Goal: Task Accomplishment & Management: Manage account settings

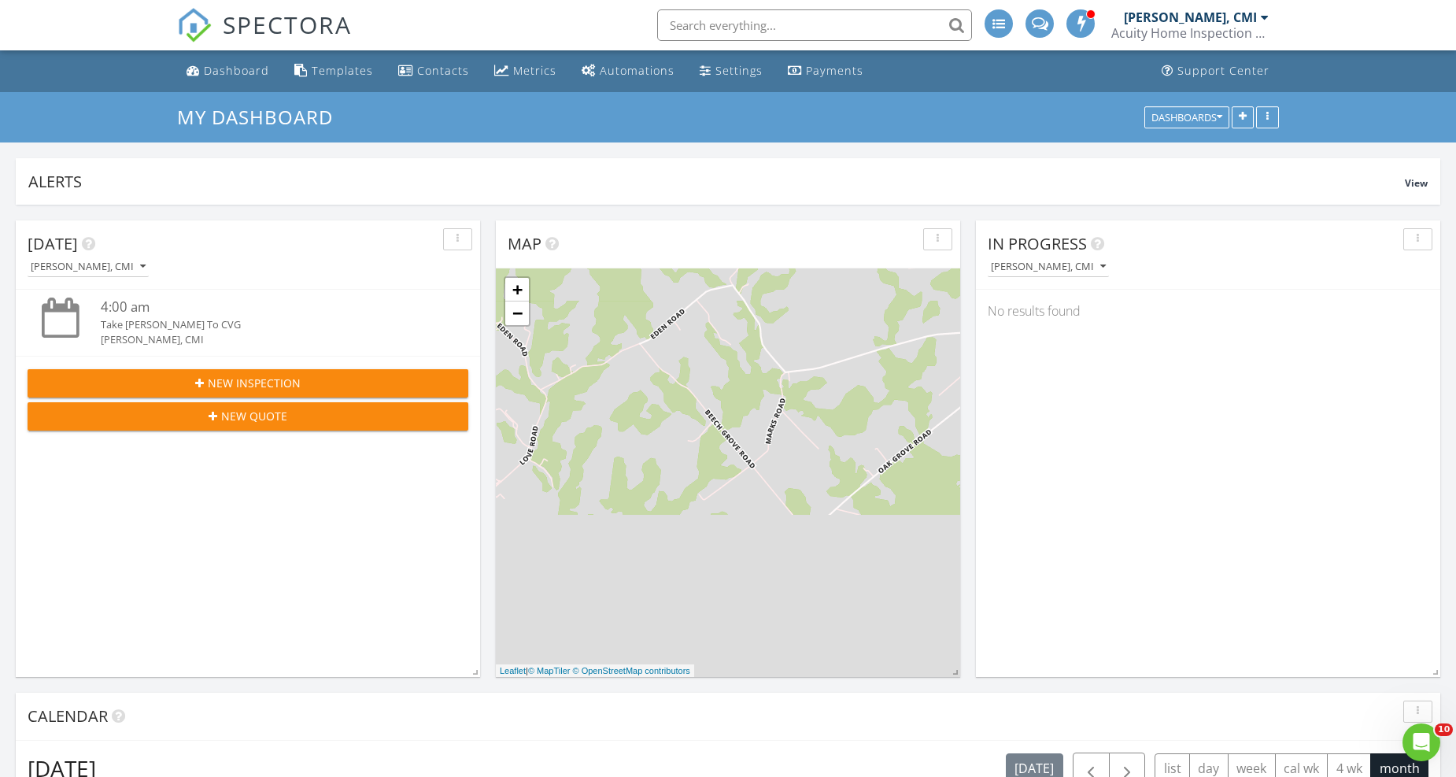
click at [286, 25] on span "SPECTORA" at bounding box center [287, 24] width 129 height 33
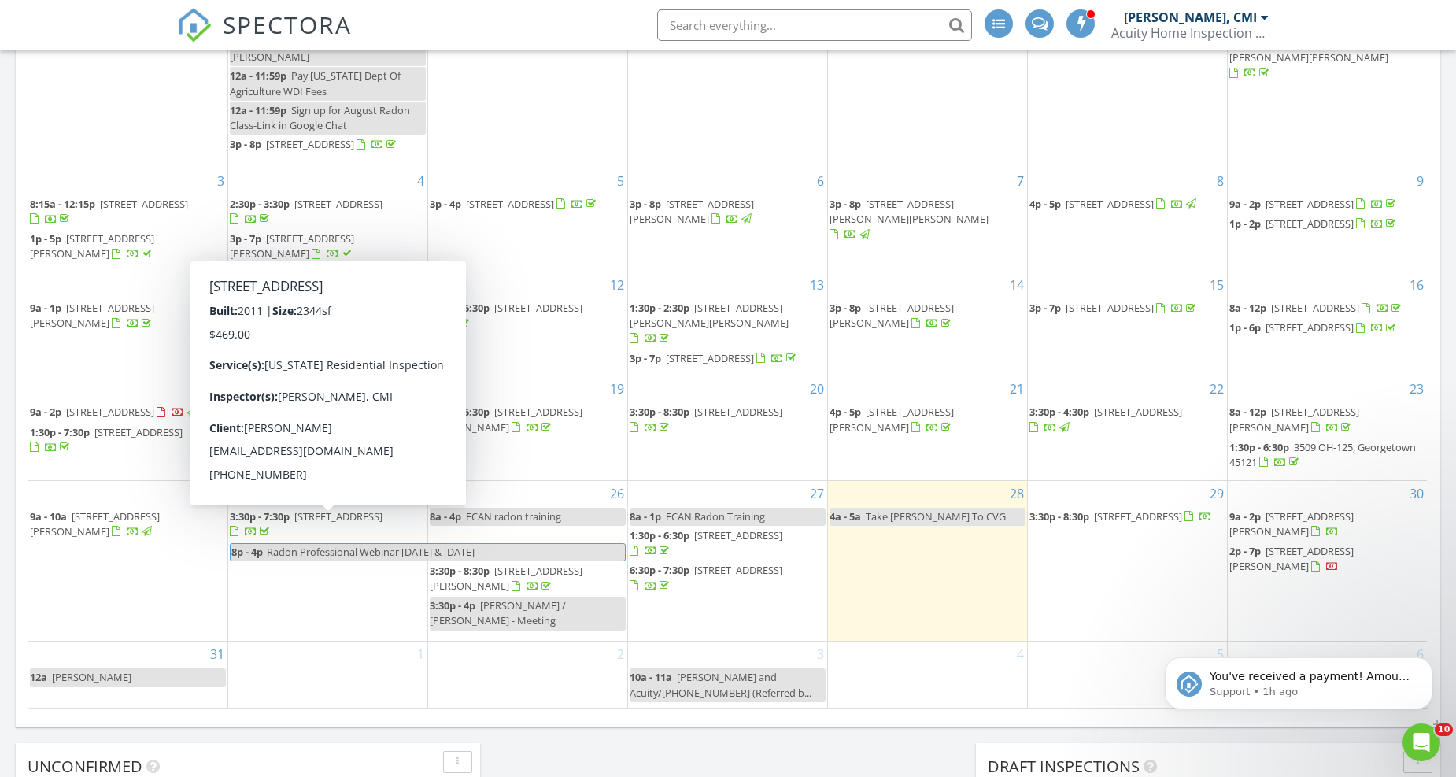
scroll to position [699, 0]
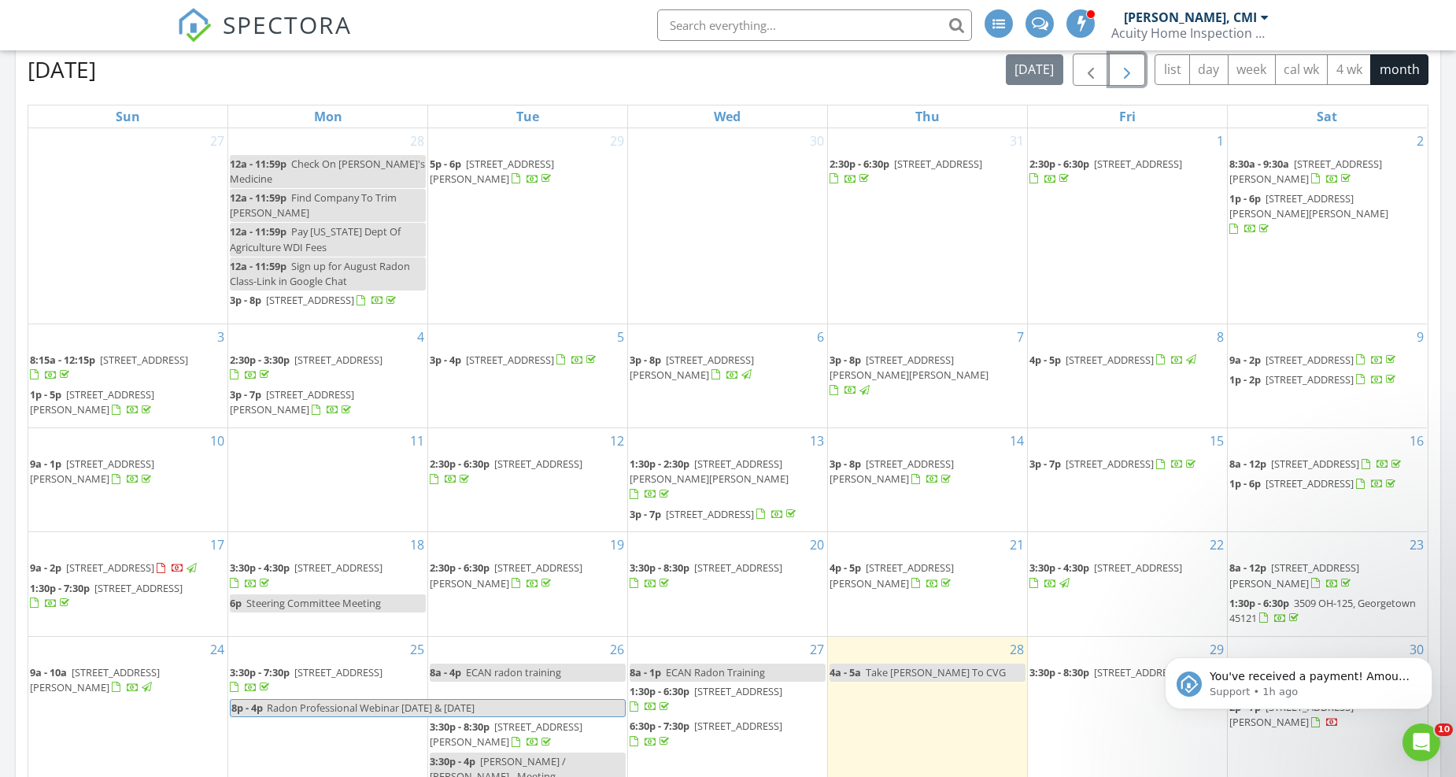
click at [1114, 73] on button "button" at bounding box center [1127, 70] width 37 height 32
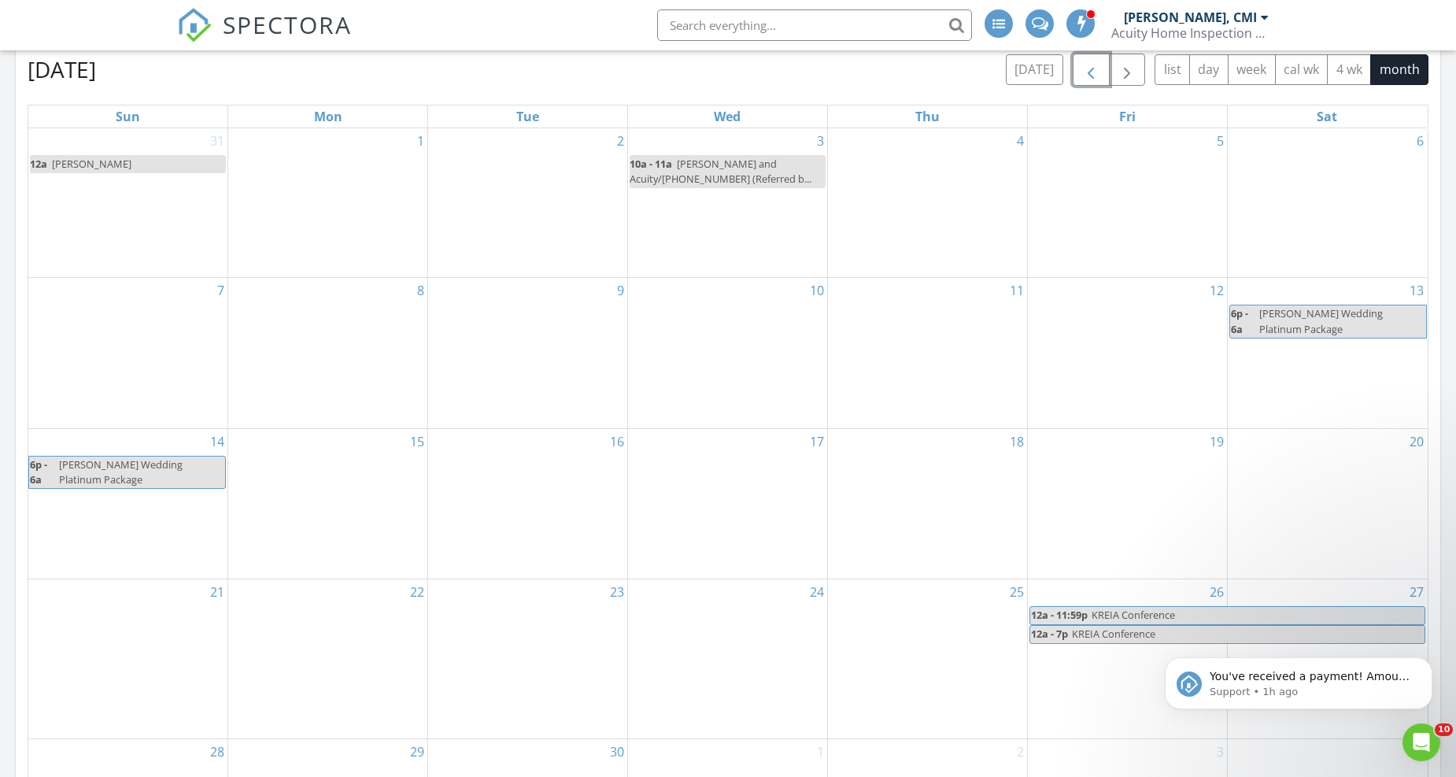
click at [1086, 67] on span "button" at bounding box center [1090, 70] width 19 height 19
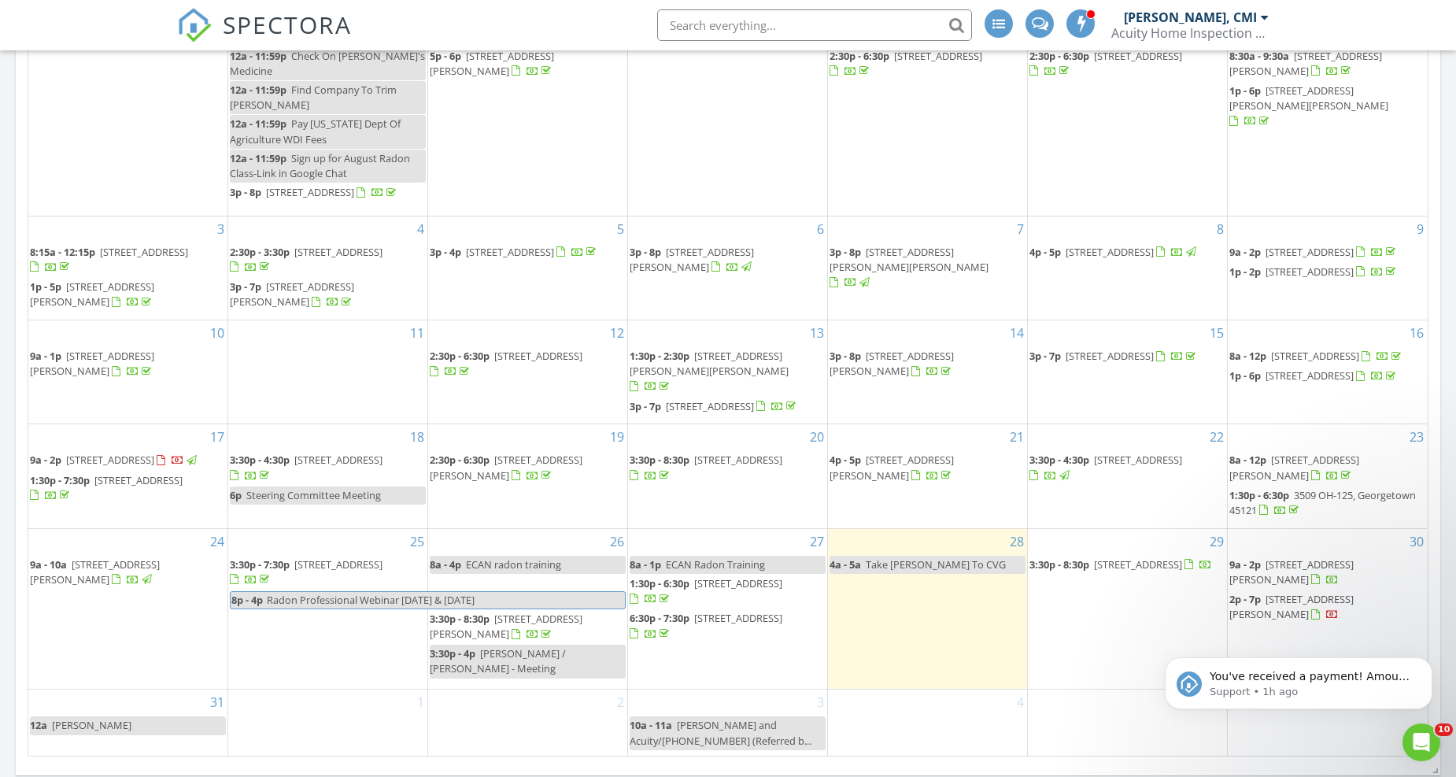
scroll to position [874, 0]
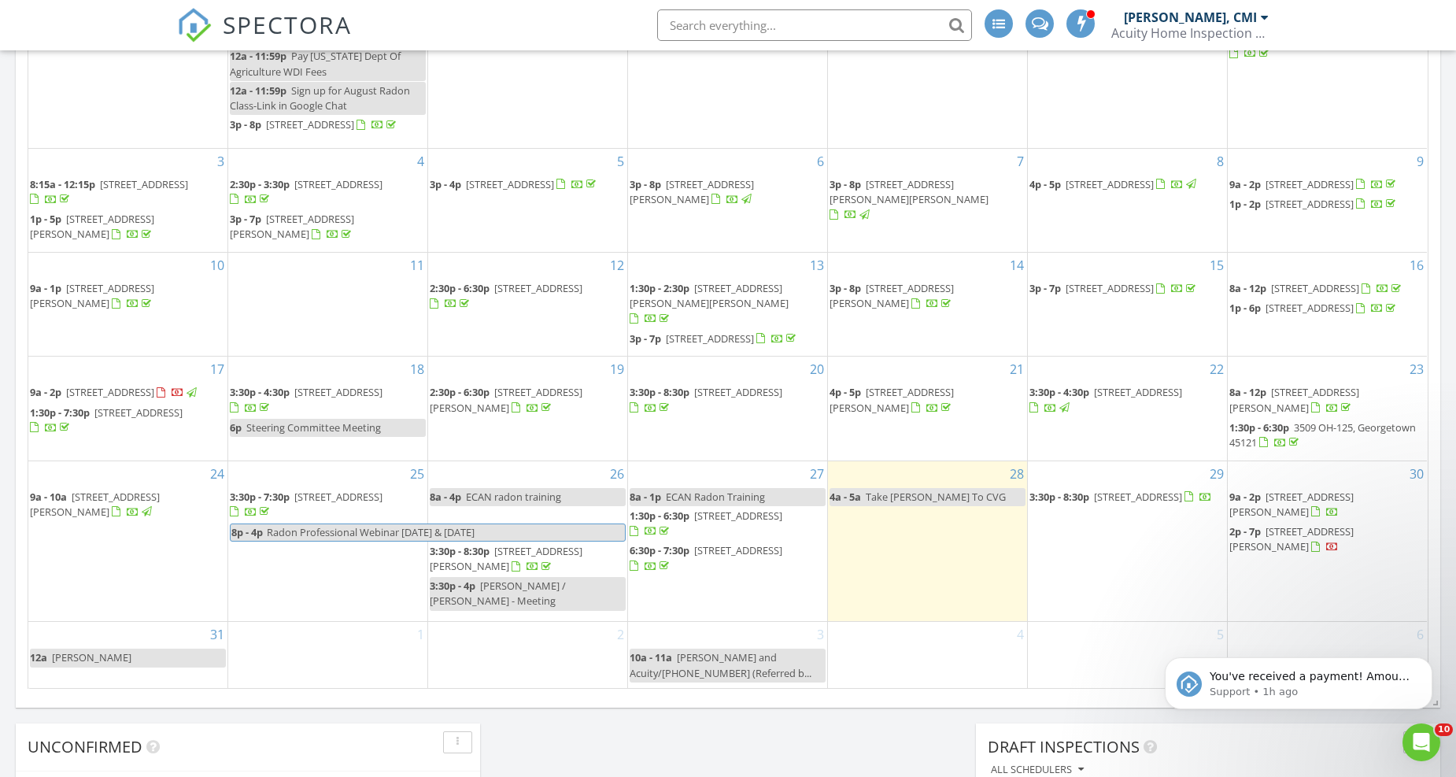
click at [556, 658] on div "2" at bounding box center [527, 654] width 199 height 65
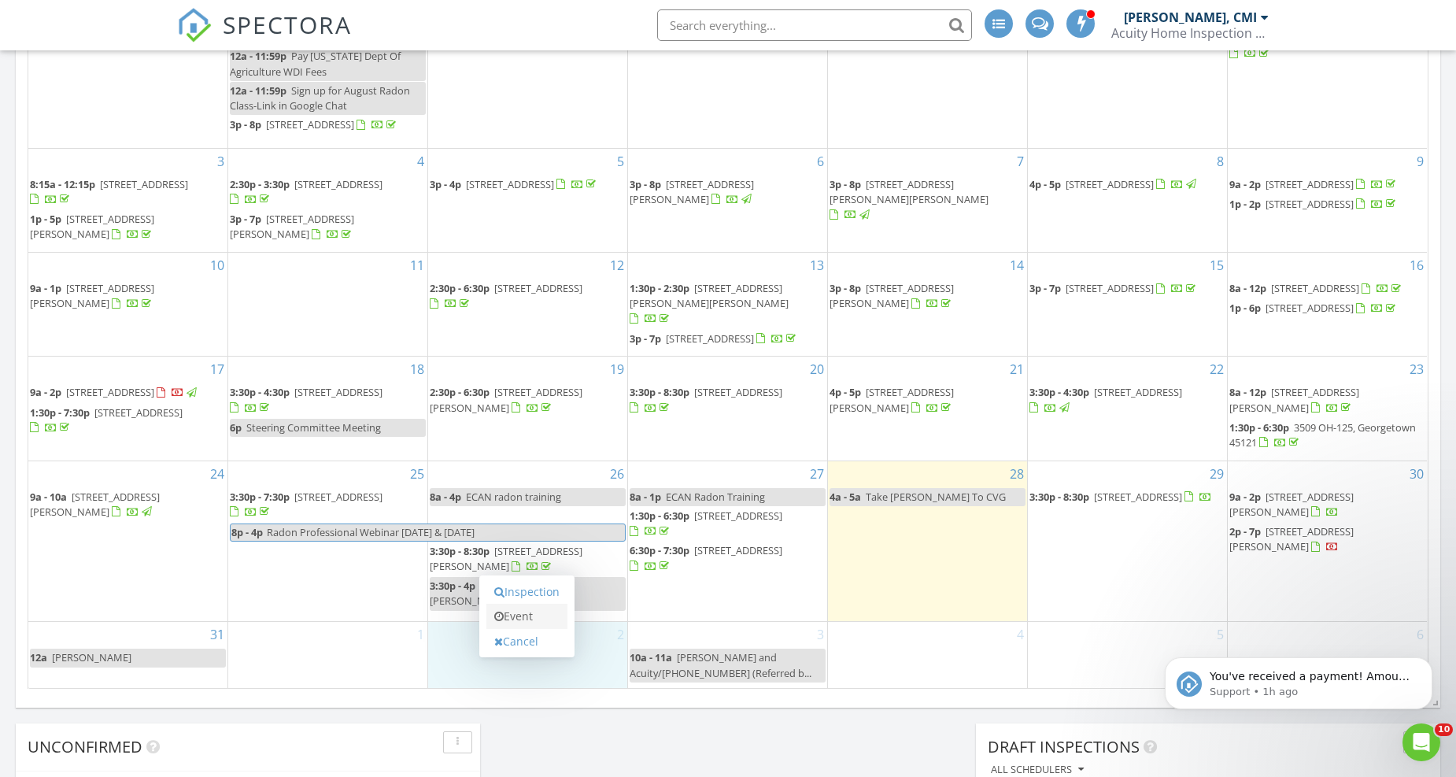
click at [536, 616] on link "Event" at bounding box center [526, 616] width 81 height 25
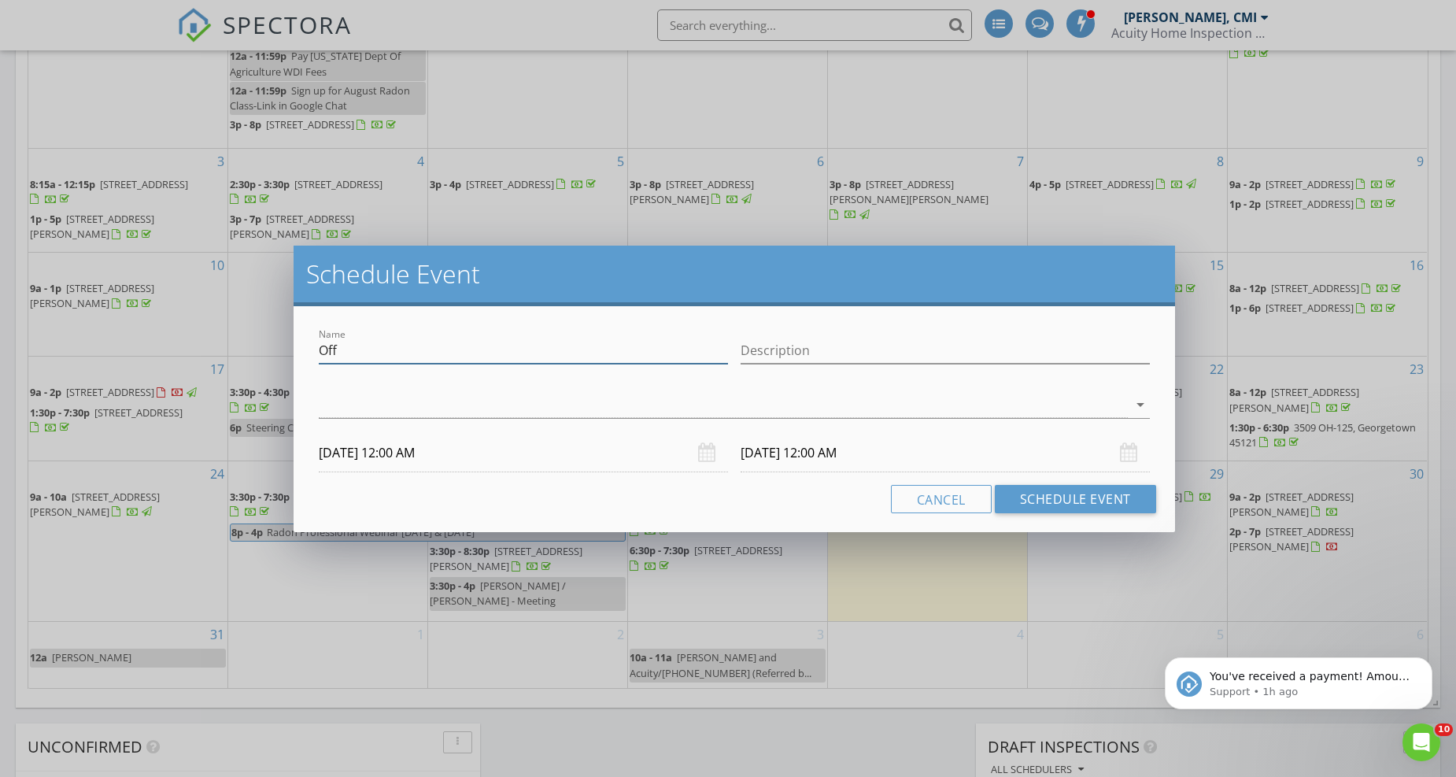
click at [445, 357] on input "Off" at bounding box center [523, 351] width 409 height 26
drag, startPoint x: 367, startPoint y: 349, endPoint x: 309, endPoint y: 352, distance: 58.3
click at [309, 352] on div "Name Off Description arrow_drop_down 09/02/2025 12:00 AM 09/03/2025 12:00 AM Ca…" at bounding box center [735, 419] width 882 height 226
click at [933, 497] on button "Cancel" at bounding box center [941, 499] width 101 height 28
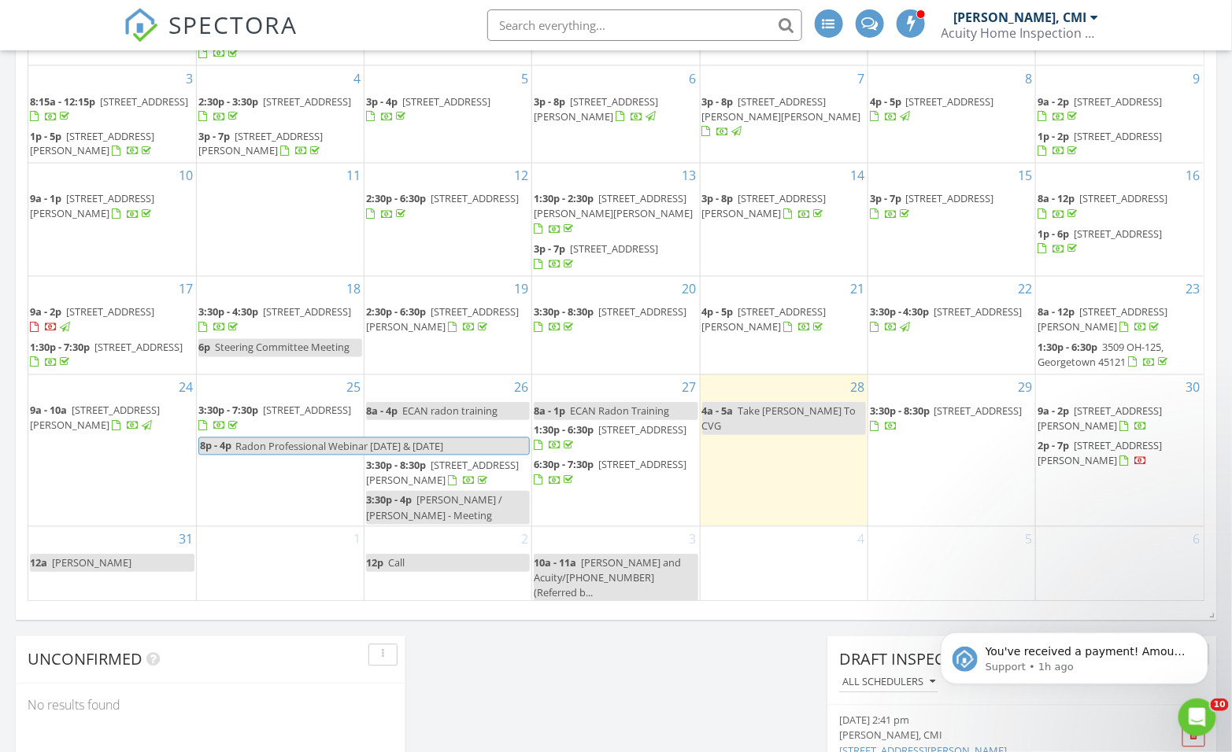
scroll to position [612, 0]
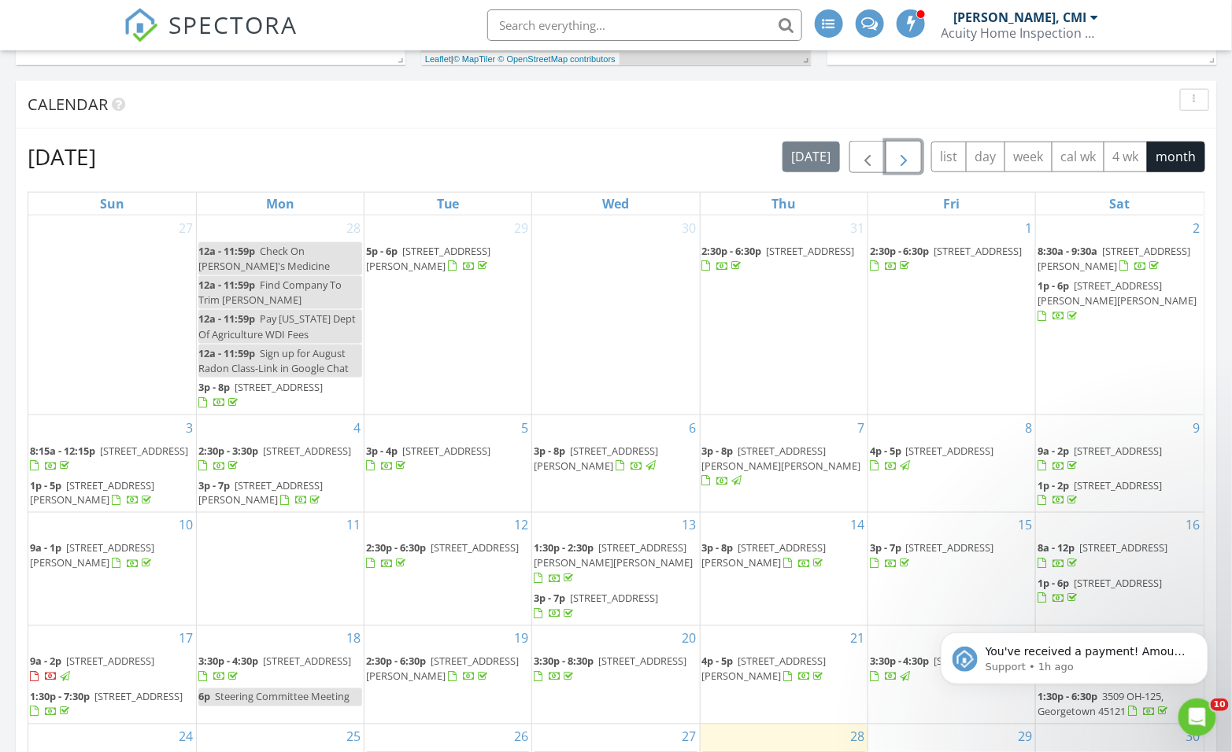
click at [897, 158] on span "button" at bounding box center [903, 157] width 19 height 19
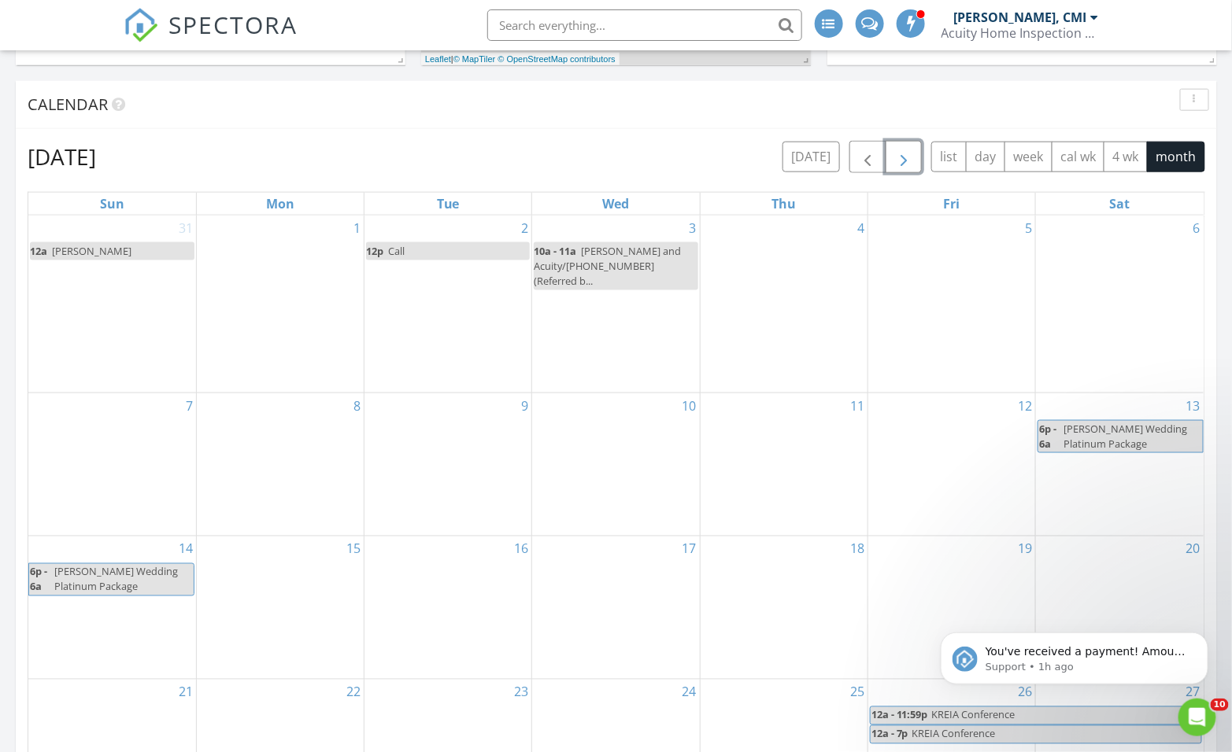
click at [475, 253] on link "12p Call" at bounding box center [448, 251] width 164 height 18
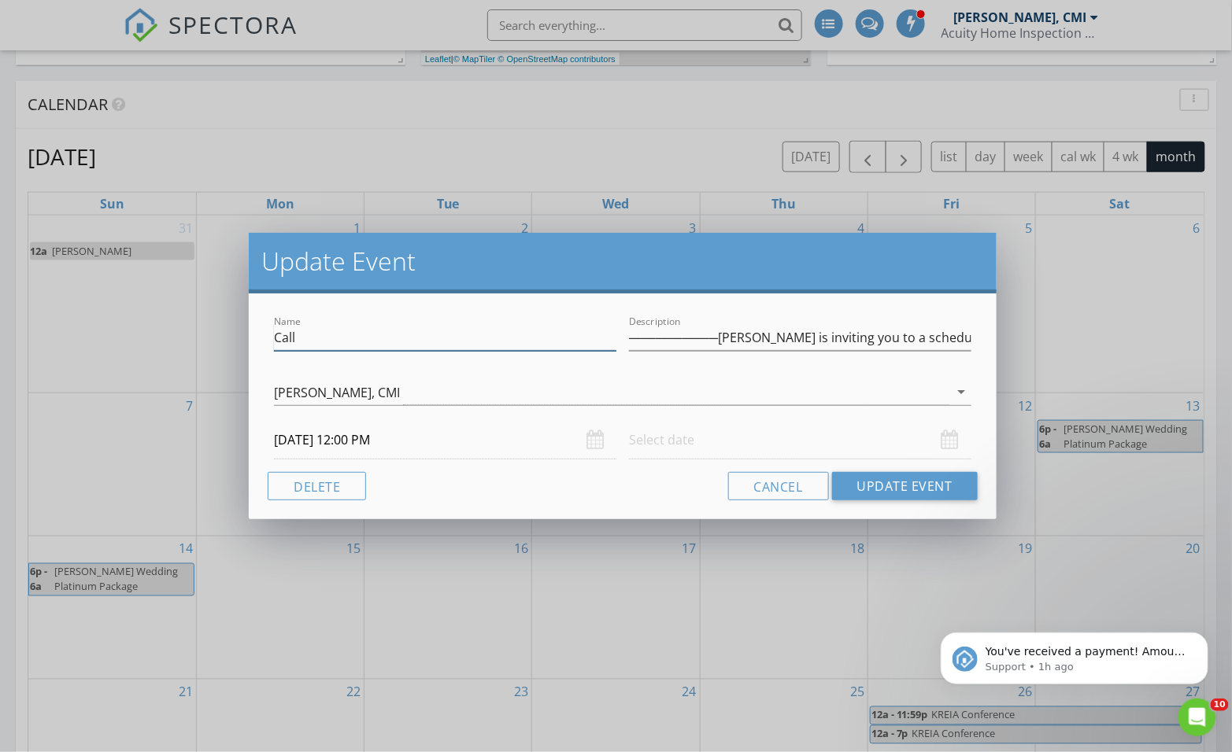
click at [422, 340] on input "Call" at bounding box center [445, 338] width 342 height 26
type input "Call"
type input "──────────Michael Lacy is inviting you to a scheduled Microsoft Teams meeting.J…"
type input "Call w"
type input "──────────Michael Lacy is inviting you to a scheduled Microsoft Teams meeting.J…"
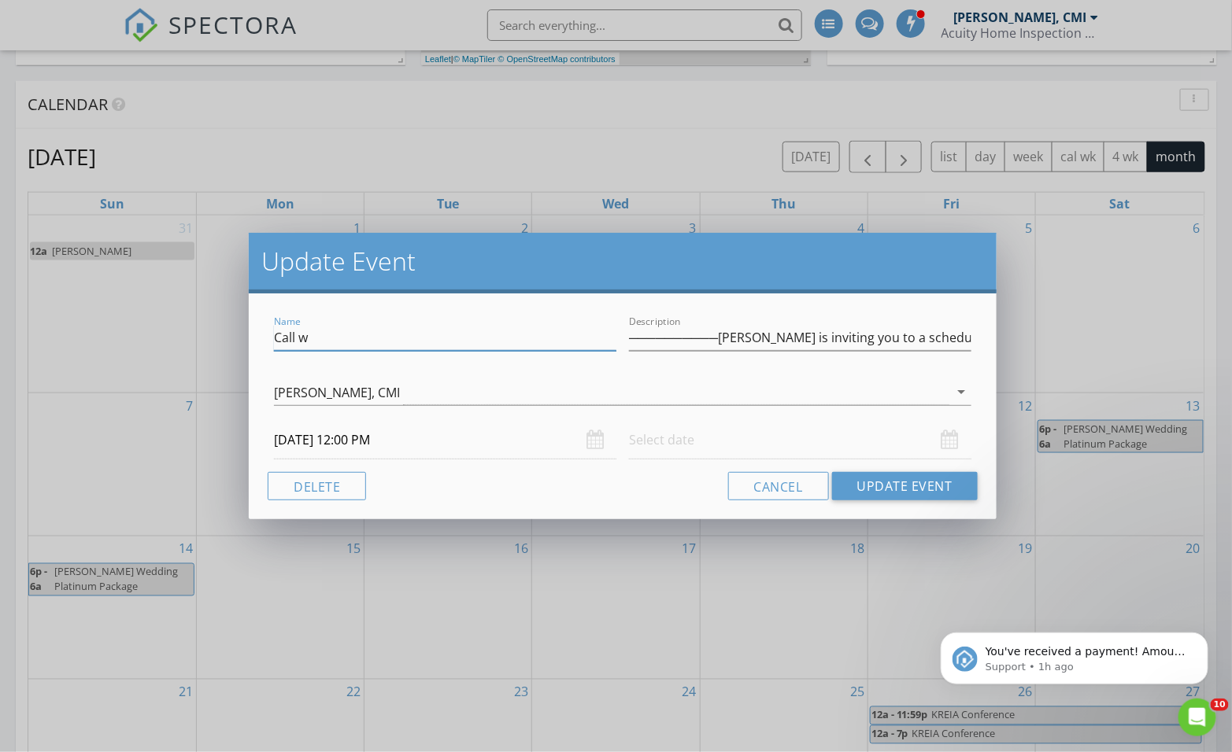
type input "Call wi"
type input "──────────Michael Lacy is inviting you to a scheduled Microsoft Teams meeting.J…"
type input "Call wit"
type input "──────────Michael Lacy is inviting you to a scheduled Microsoft Teams meeting.J…"
type input "Call with"
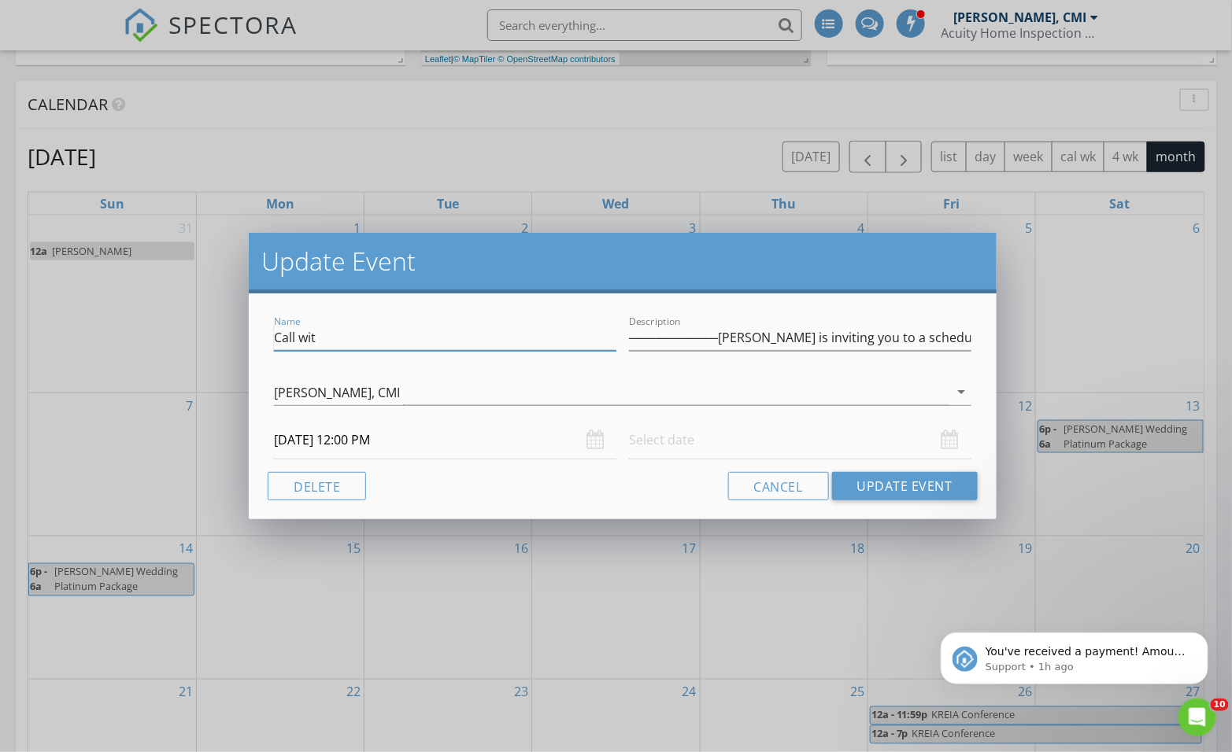
type input "──────────Michael Lacy is inviting you to a scheduled Microsoft Teams meeting.J…"
type input "Call with"
type input "──────────Michael Lacy is inviting you to a scheduled Microsoft Teams meeting.J…"
type input "Call with M"
type input "──────────Michael Lacy is inviting you to a scheduled Microsoft Teams meeting.J…"
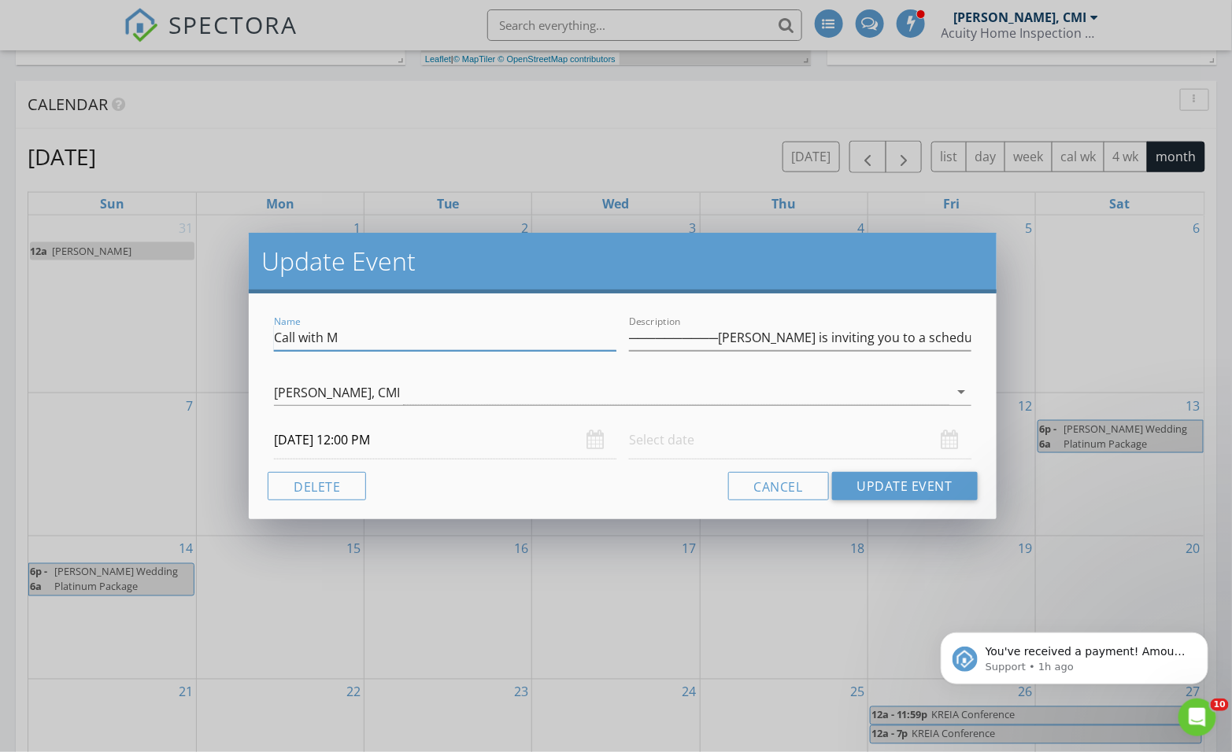
type input "Call with Mi"
type input "──────────Michael Lacy is inviting you to a scheduled Microsoft Teams meeting.J…"
type input "Call with Mic"
type input "──────────Michael Lacy is inviting you to a scheduled Microsoft Teams meeting.J…"
type input "Call with Mich"
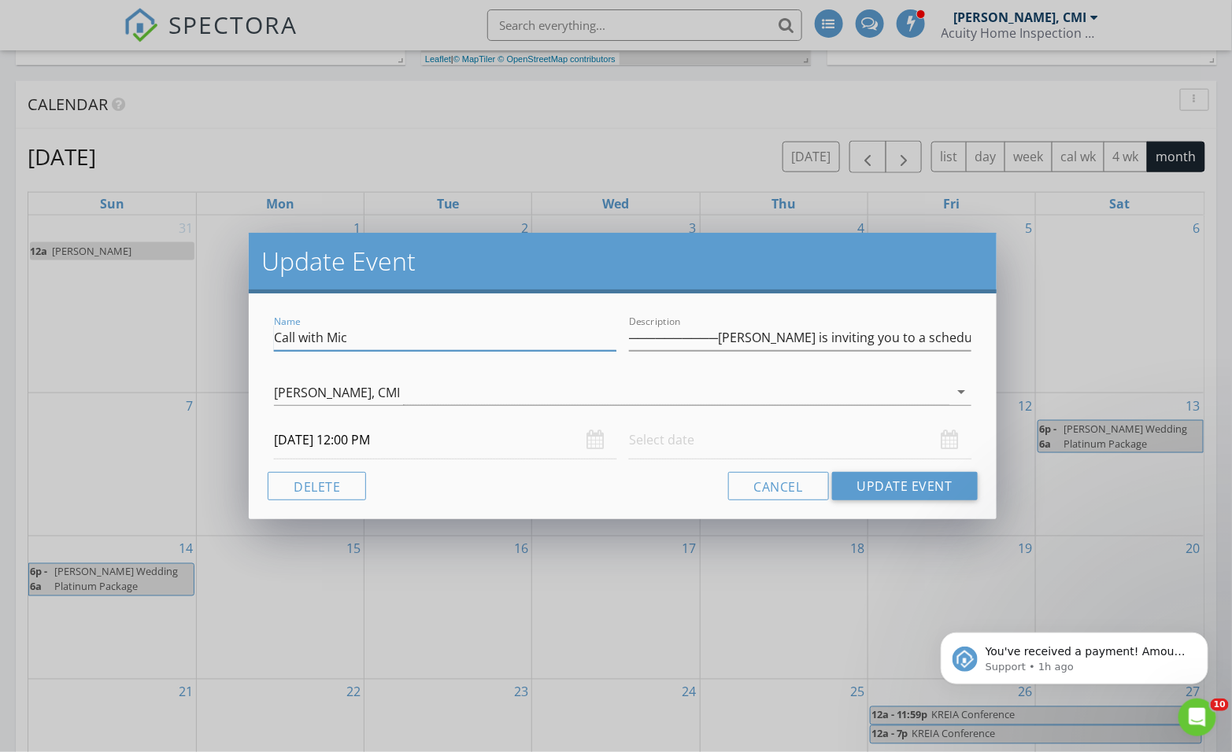
type input "──────────Michael Lacy is inviting you to a scheduled Microsoft Teams meeting.J…"
type input "Call with Micha"
type input "──────────Michael Lacy is inviting you to a scheduled Microsoft Teams meeting.J…"
type input "Call with Michae"
type input "──────────Michael Lacy is inviting you to a scheduled Microsoft Teams meeting.J…"
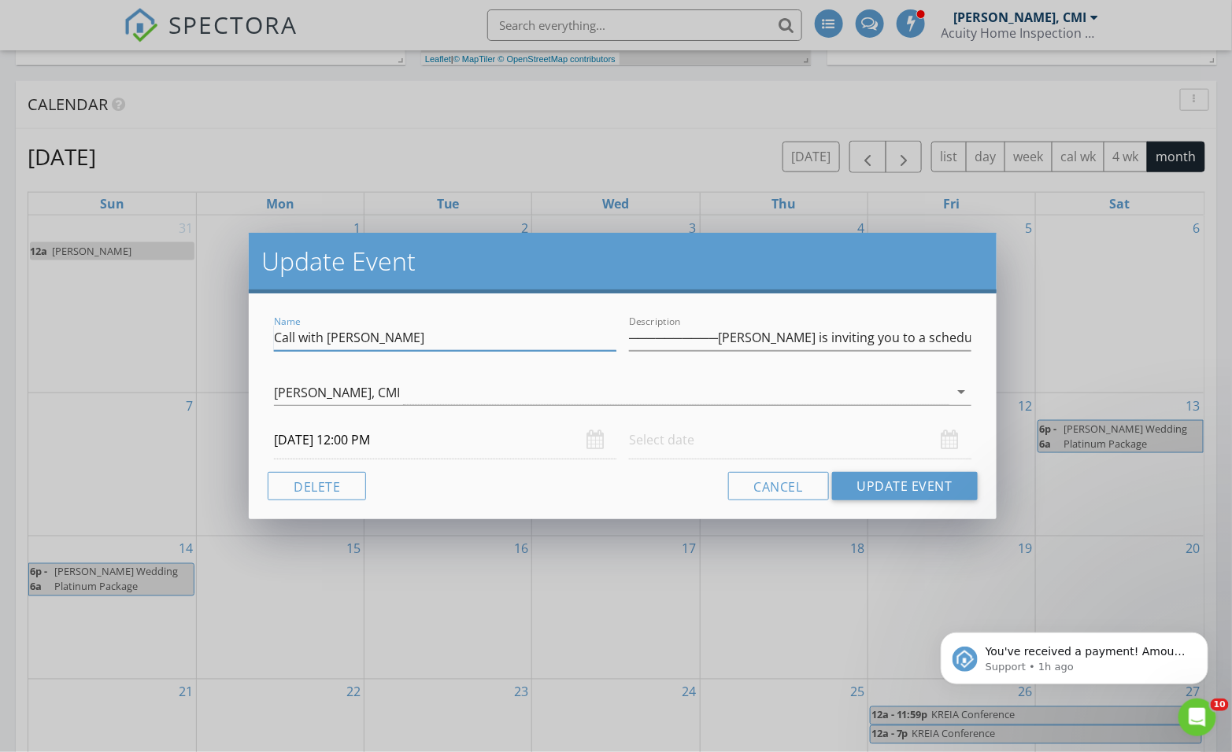
type input "Call with Michael"
type input "──────────Michael Lacy is inviting you to a scheduled Microsoft Teams meeting.J…"
type input "Call with Michael"
type input "──────────Michael Lacy is inviting you to a scheduled Microsoft Teams meeting.J…"
type input "Call with Michael L"
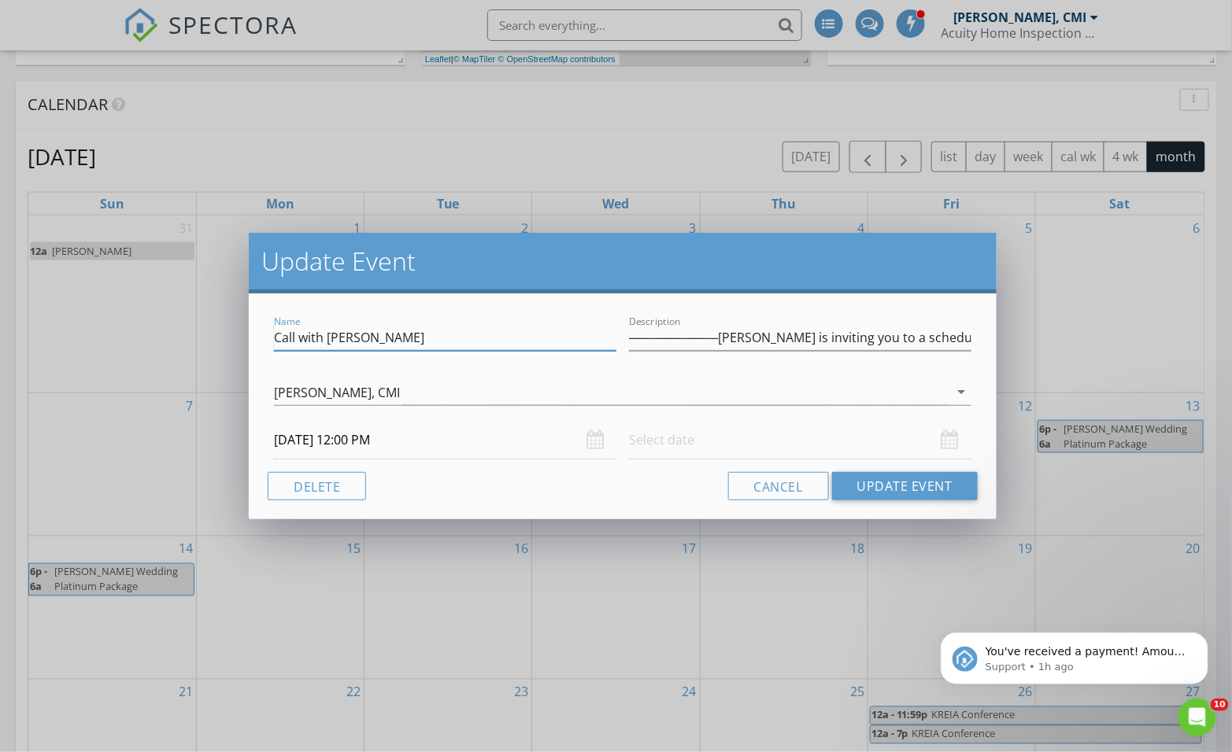
type input "──────────Michael Lacy is inviting you to a scheduled Microsoft Teams meeting.J…"
type input "Call with Michael La"
type input "──────────Michael Lacy is inviting you to a scheduled Microsoft Teams meeting.J…"
type input "Call with Michael Lac"
type input "──────────Michael Lacy is inviting you to a scheduled Microsoft Teams meeting.J…"
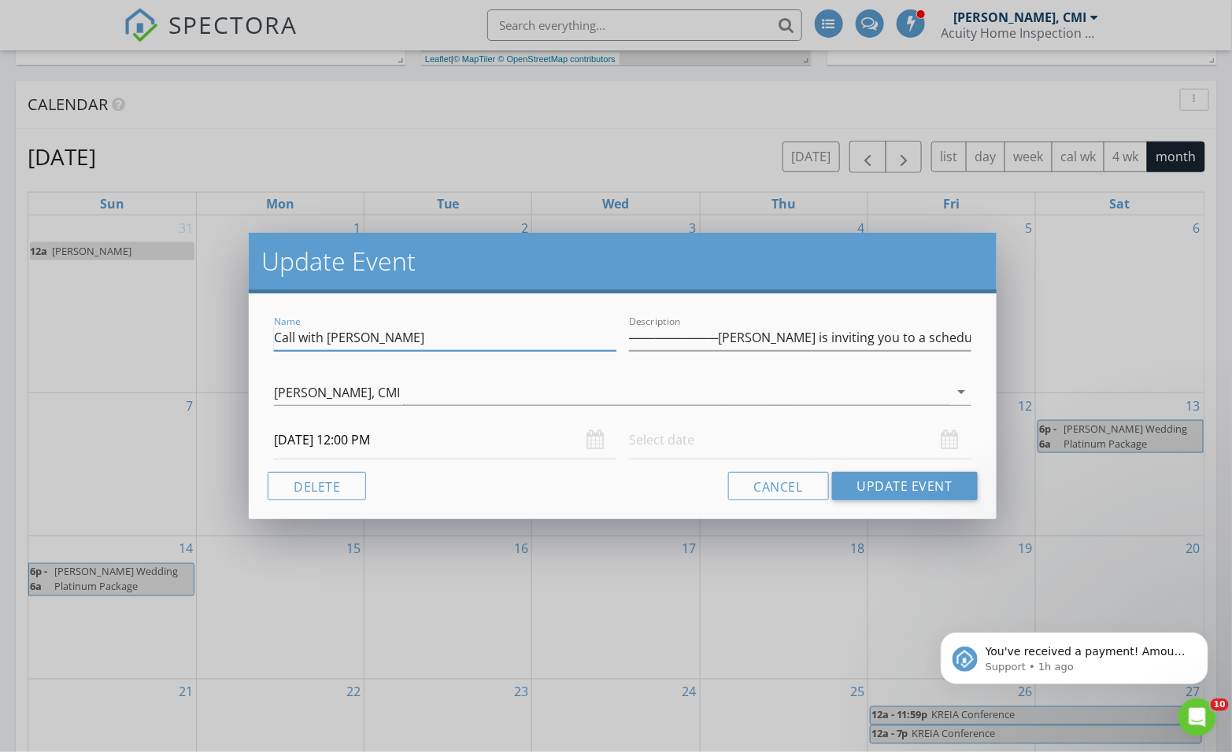
type input "Call with Michael Lacy"
type input "──────────Michael Lacy is inviting you to a scheduled Microsoft Teams meeting.J…"
type input "Call with Michael Lacy"
type input "──────────Michael Lacy is inviting you to a scheduled Microsoft Teams meeting.J…"
type input "Call with Michael Lacy O"
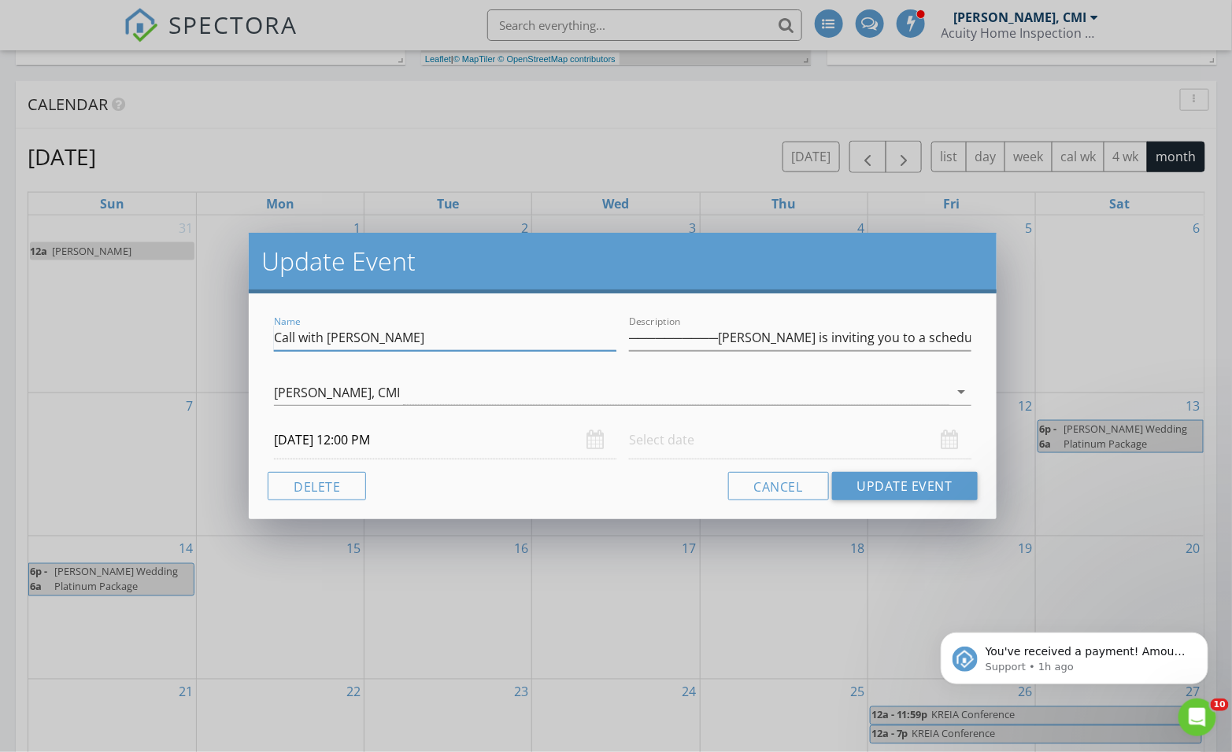
type input "──────────Michael Lacy is inviting you to a scheduled Microsoft Teams meeting.J…"
type input "Call with Michael Lacy On"
type input "──────────Michael Lacy is inviting you to a scheduled Microsoft Teams meeting.J…"
type input "Call with Michael Lacy Onb"
type input "──────────Michael Lacy is inviting you to a scheduled Microsoft Teams meeting.J…"
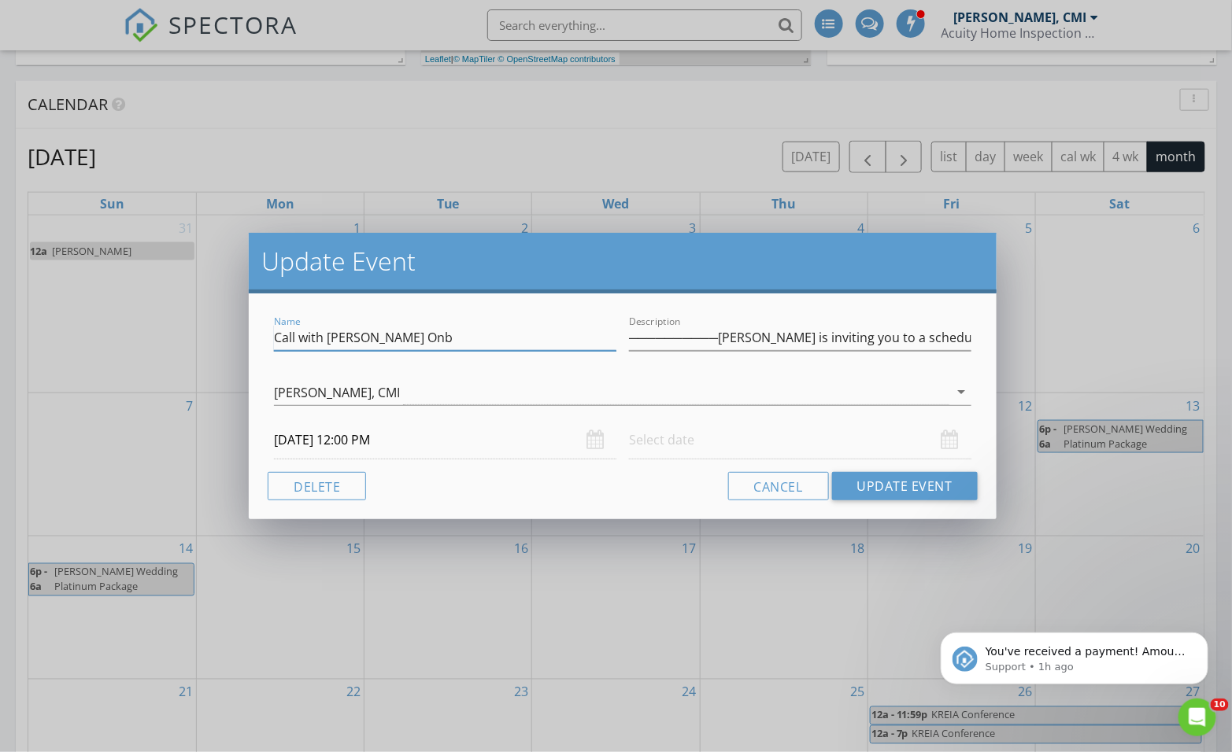
type input "Call with Michael Lacy Onbo"
type input "──────────Michael Lacy is inviting you to a scheduled Microsoft Teams meeting.J…"
type input "Call with Michael Lacy Onboa"
type input "──────────Michael Lacy is inviting you to a scheduled Microsoft Teams meeting.J…"
type input "Call with Michael Lacy Onboar"
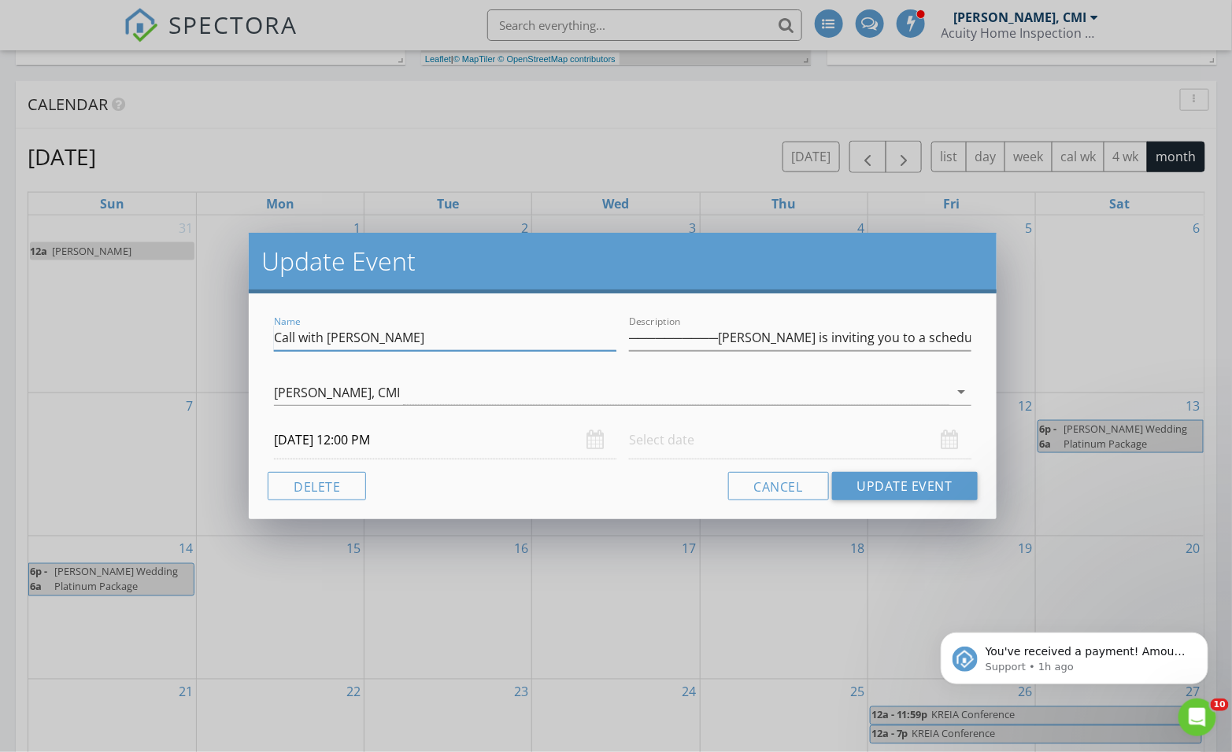
type input "──────────Michael Lacy is inviting you to a scheduled Microsoft Teams meeting.J…"
type input "Call with Michael Lacy Onboard"
type input "──────────Michael Lacy is inviting you to a scheduled Microsoft Teams meeting.J…"
type input "Call with Michael Lacy Onboardi"
type input "──────────Michael Lacy is inviting you to a scheduled Microsoft Teams meeting.J…"
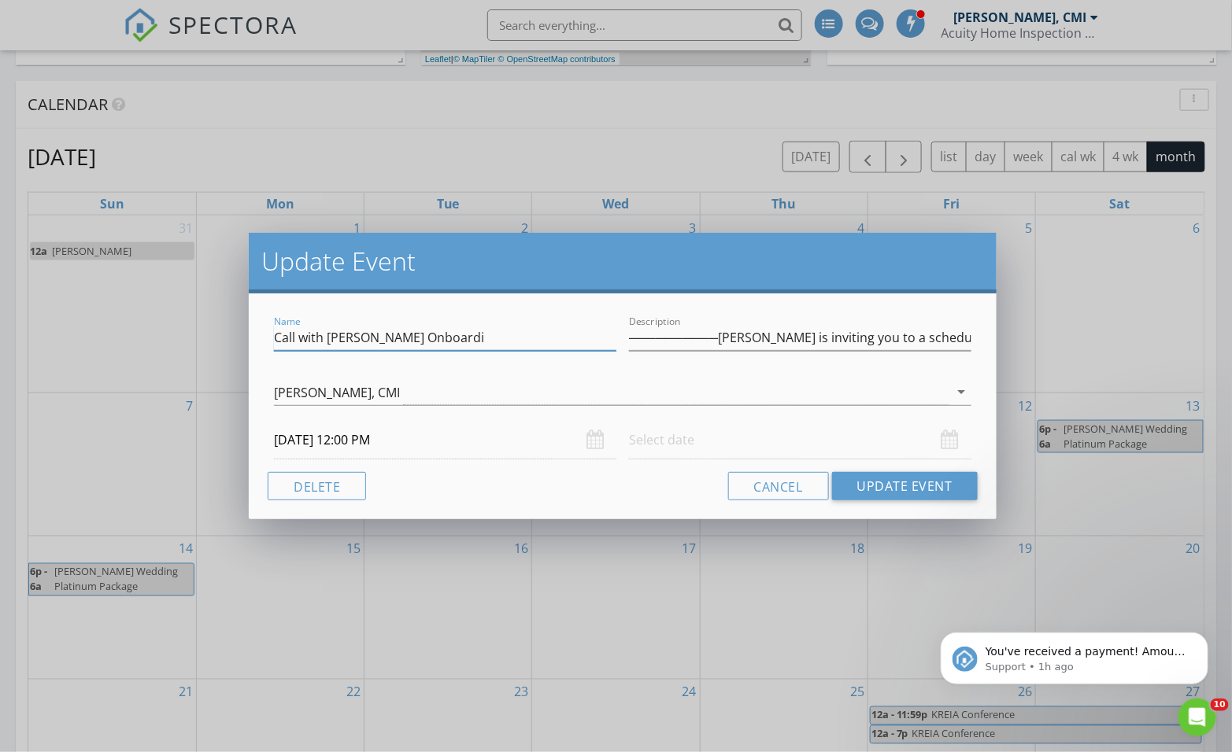
type input "Call with Michael Lacy Onboardin"
type input "──────────Michael Lacy is inviting you to a scheduled Microsoft Teams meeting.J…"
type input "Call with Michael Lacy Onboarding"
type input "──────────Michael Lacy is inviting you to a scheduled Microsoft Teams meeting.J…"
type input "Call with Michael Lacy Onboarding"
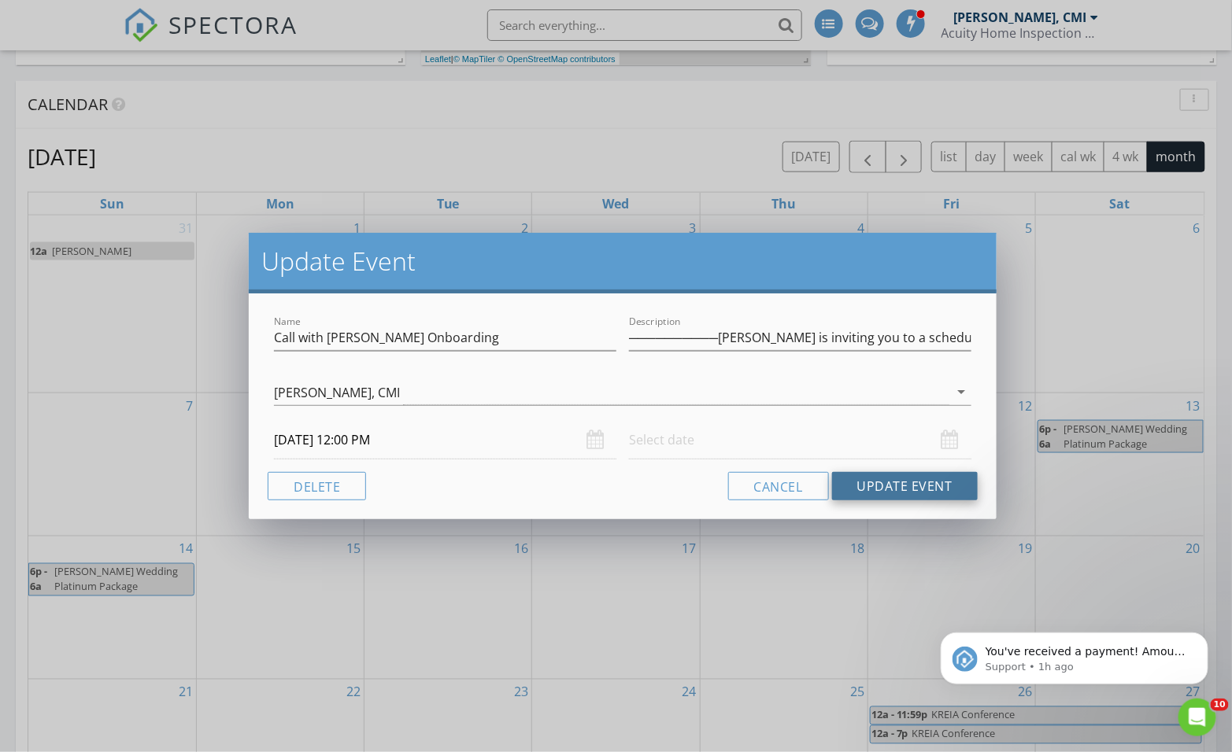
click at [869, 490] on button "Update Event" at bounding box center [905, 486] width 146 height 28
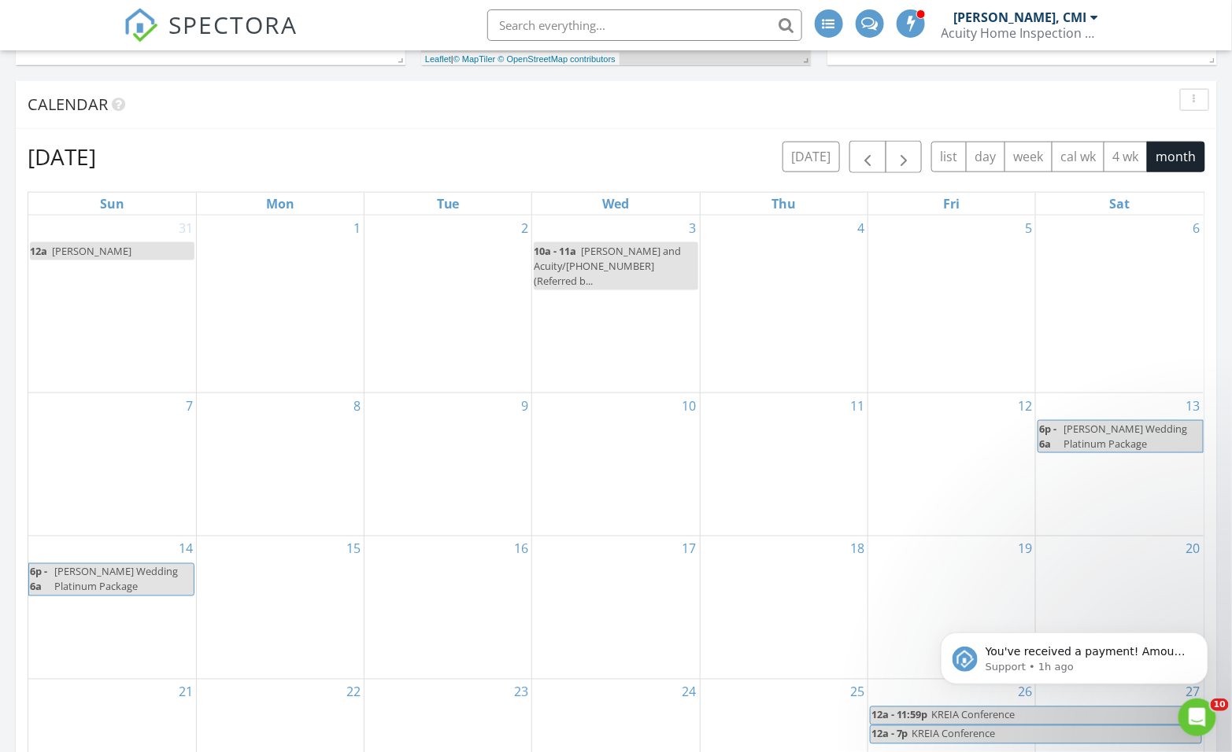
click at [451, 310] on div "2" at bounding box center [447, 304] width 167 height 177
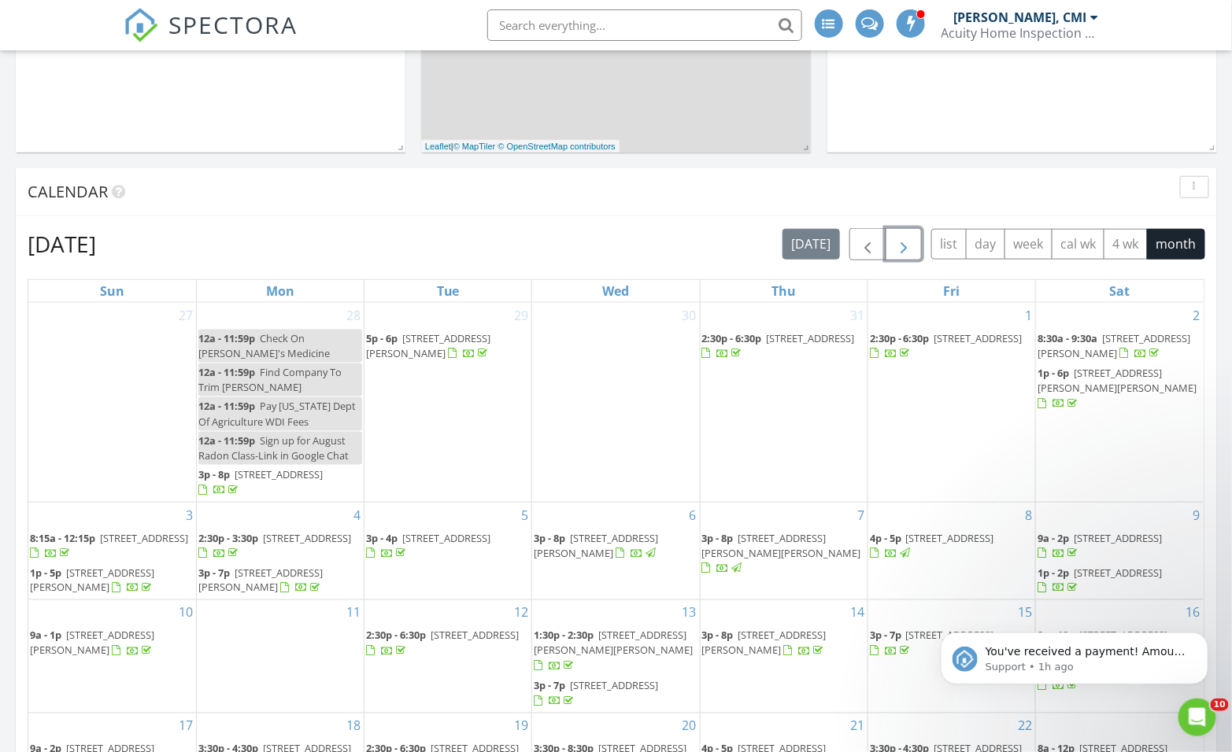
click at [900, 248] on span "button" at bounding box center [903, 244] width 19 height 19
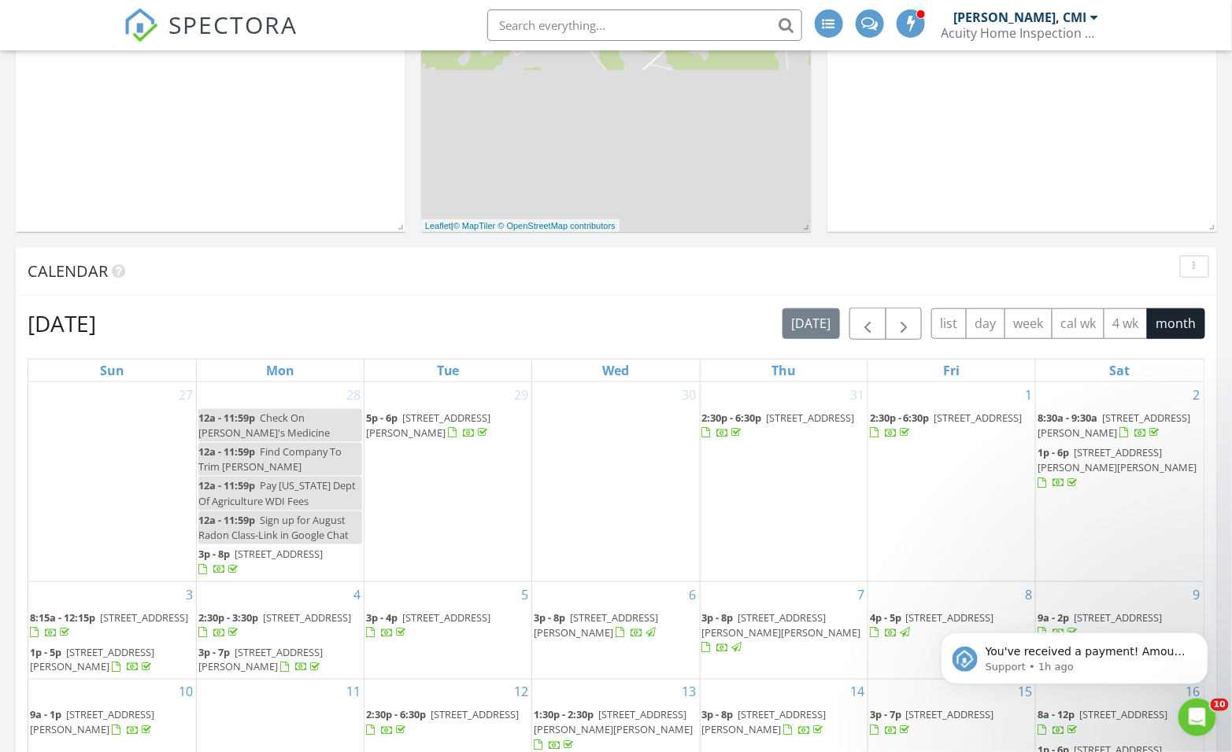
scroll to position [437, 0]
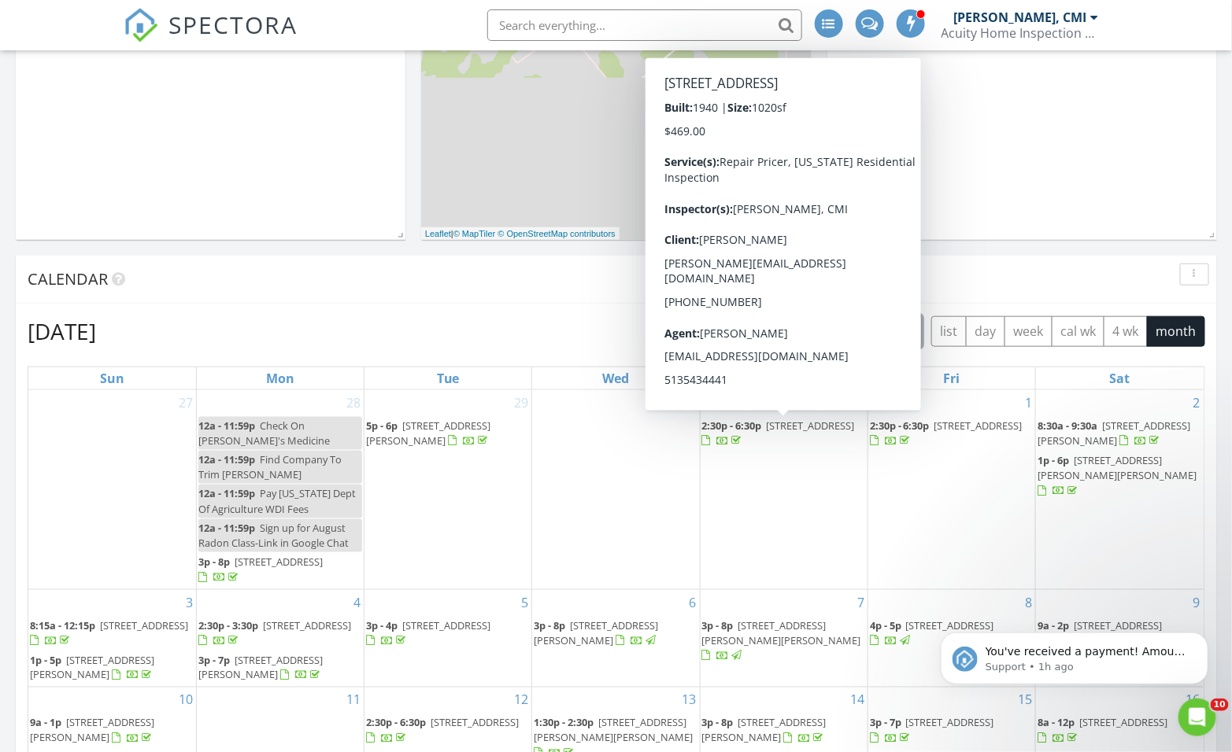
click at [901, 331] on span "button" at bounding box center [903, 332] width 19 height 19
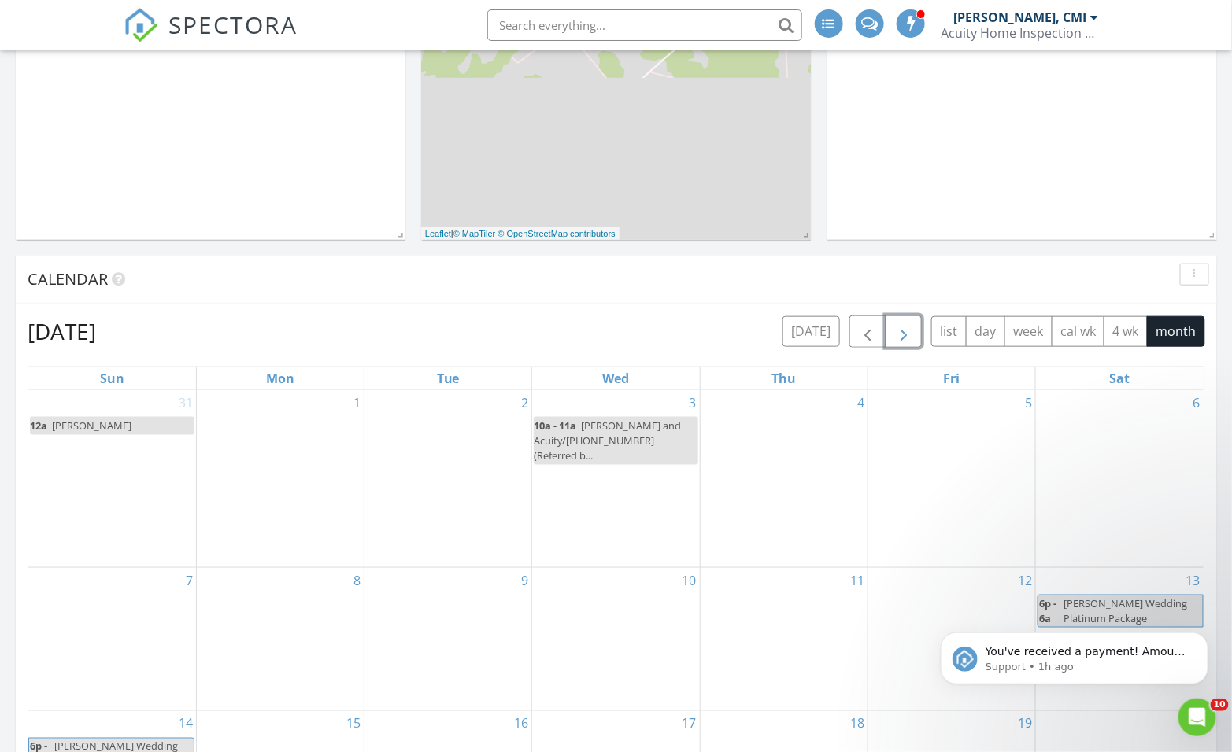
click at [445, 462] on div "2" at bounding box center [447, 478] width 167 height 177
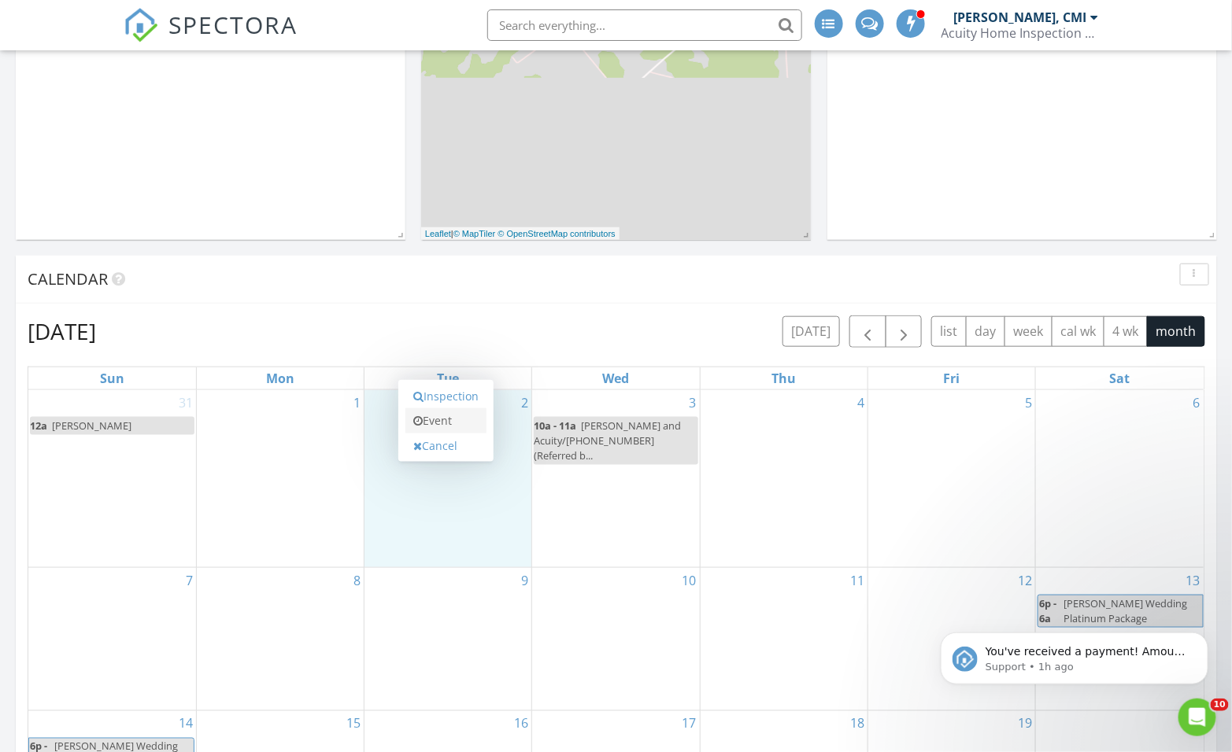
click at [443, 420] on link "Event" at bounding box center [445, 421] width 81 height 25
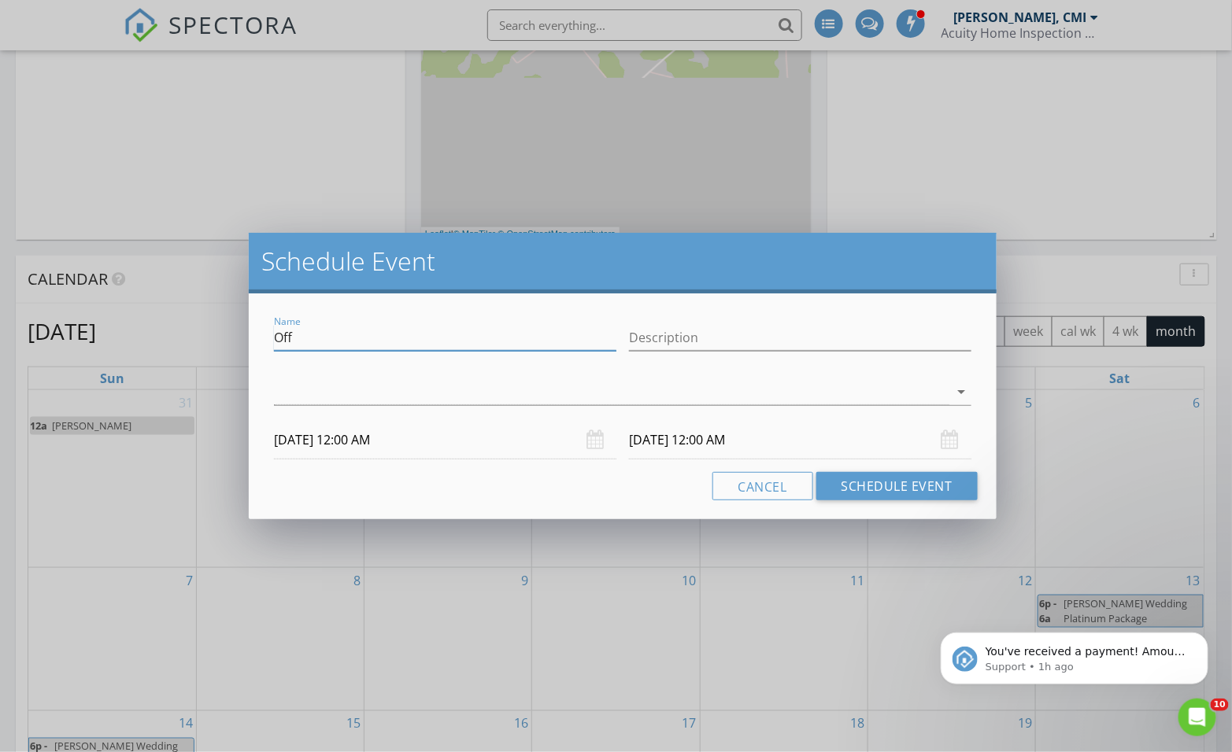
drag, startPoint x: 312, startPoint y: 334, endPoint x: 199, endPoint y: 329, distance: 112.7
click at [199, 329] on div "Schedule Event Name Off Description arrow_drop_down 09/02/2025 12:00 AM 09/03/2…" at bounding box center [616, 376] width 1232 height 752
paste input "[URL][DOMAIN_NAME]"
type input "https://teams.microsoft.com/l/meetup-join/19%3ameeting_M2JmZjkyNjgtMDQ2OC00NjY0…"
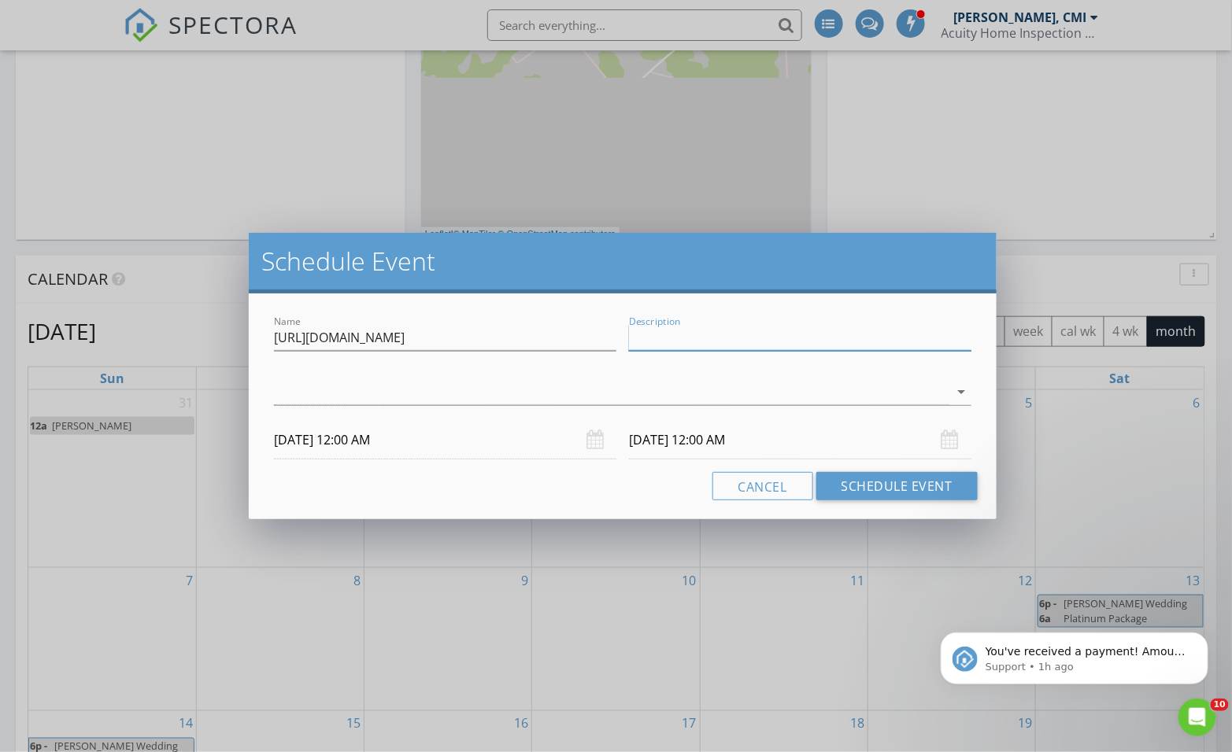
click at [723, 342] on input "Description" at bounding box center [800, 338] width 342 height 26
click at [669, 338] on input "Description" at bounding box center [800, 338] width 342 height 26
click at [628, 383] on div at bounding box center [611, 392] width 675 height 26
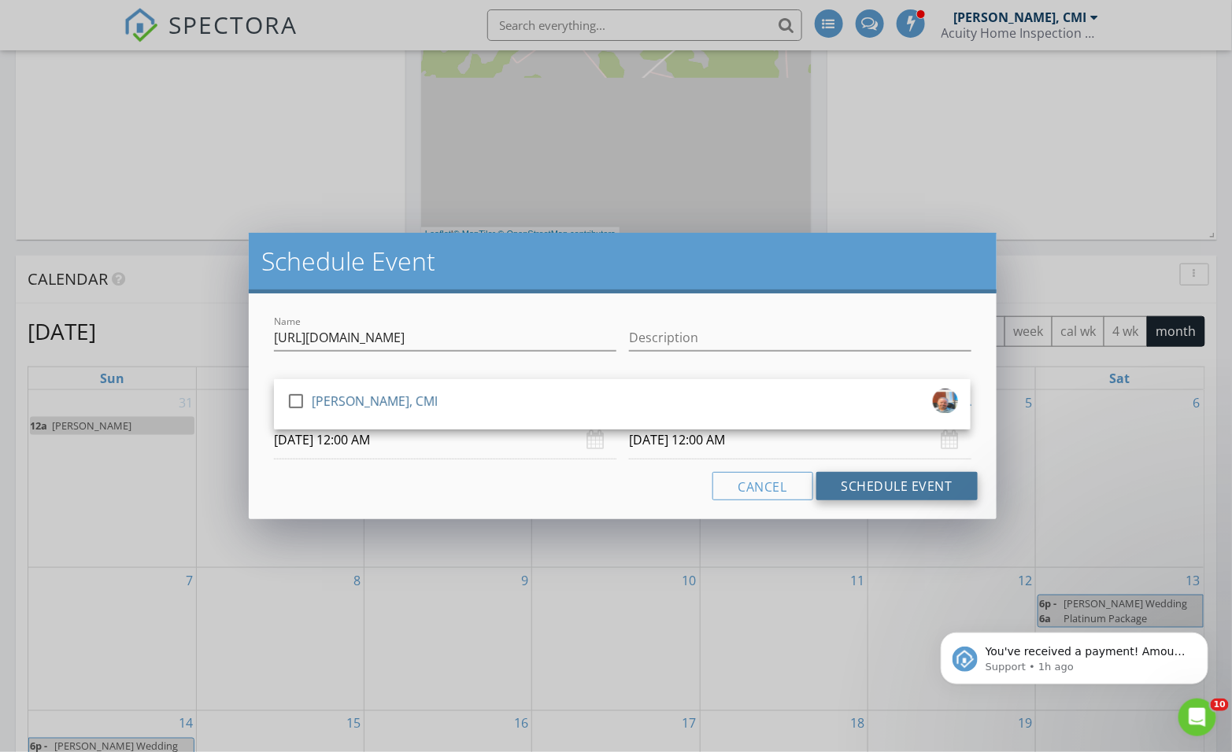
click at [847, 485] on button "Schedule Event" at bounding box center [896, 486] width 161 height 28
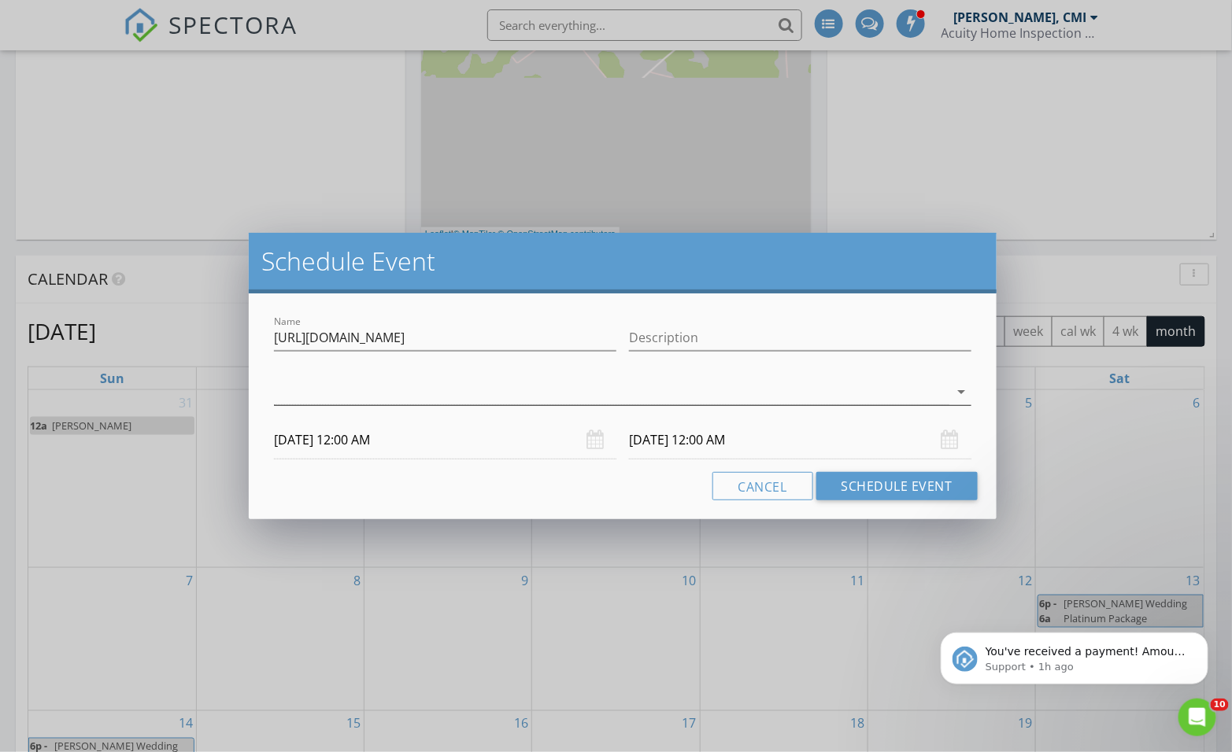
click at [337, 389] on div at bounding box center [611, 392] width 675 height 26
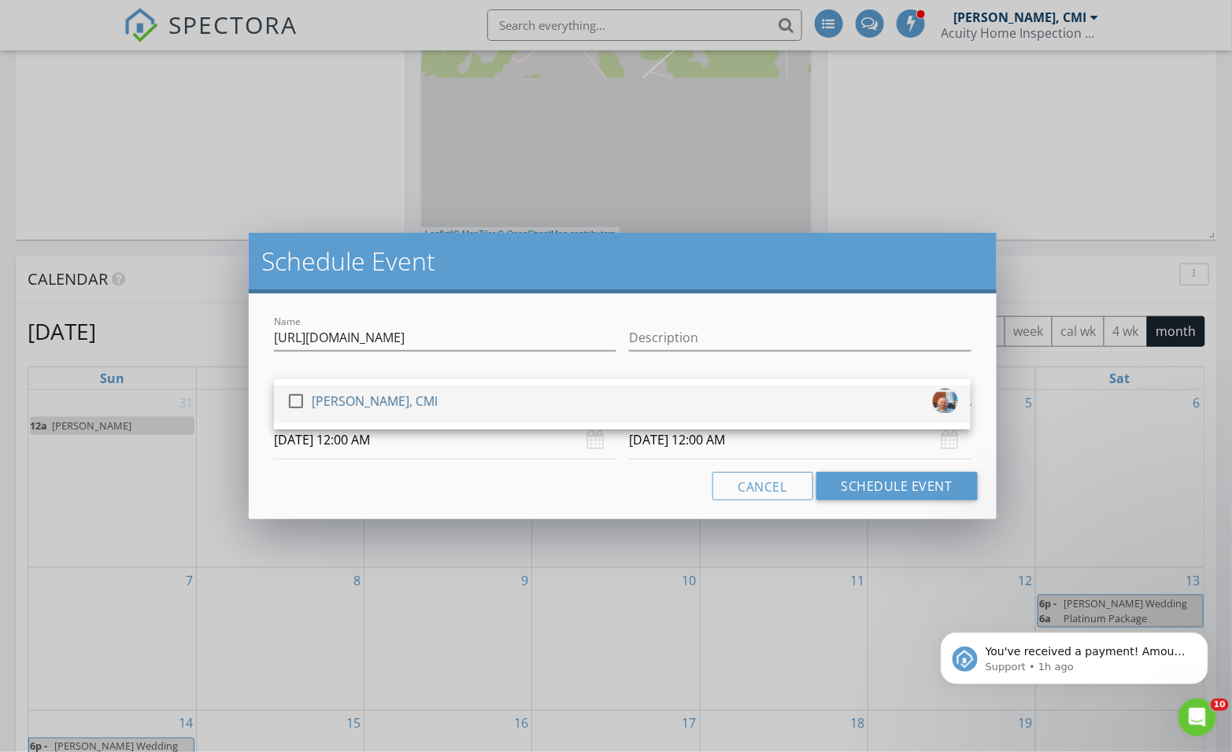
click at [302, 397] on div at bounding box center [296, 401] width 27 height 27
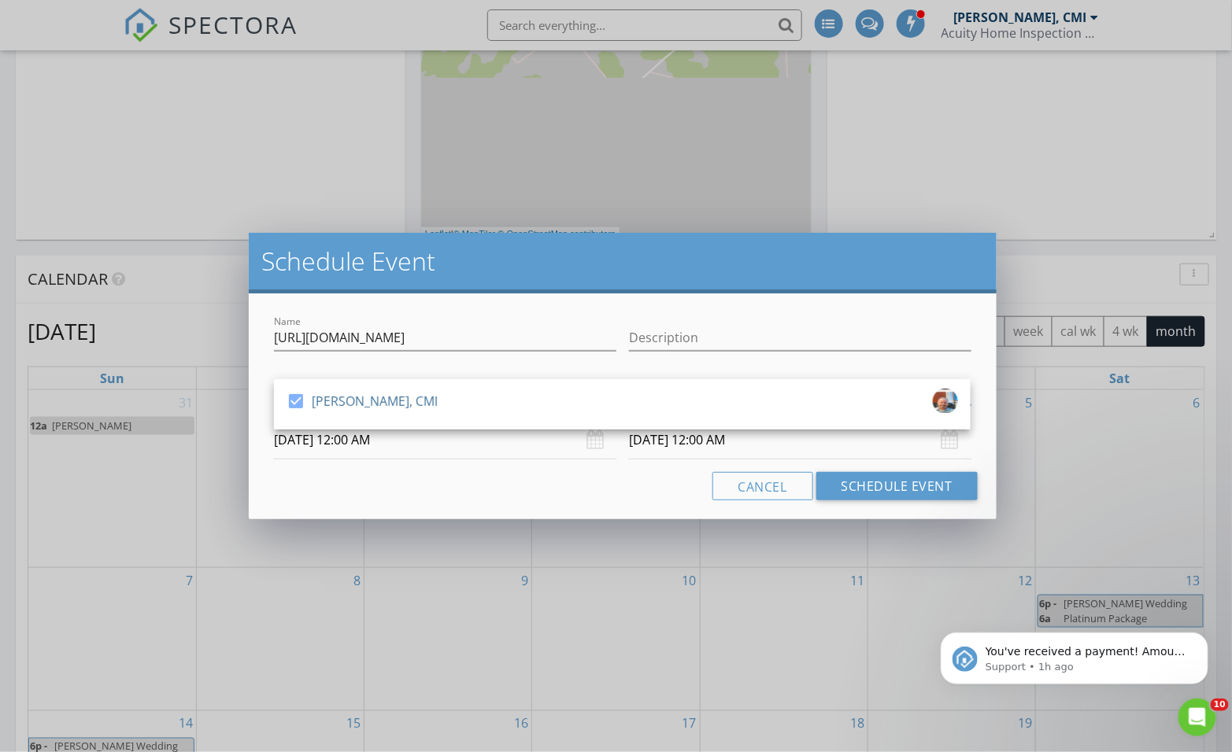
click at [604, 482] on div "Cancel Schedule Event" at bounding box center [622, 486] width 709 height 28
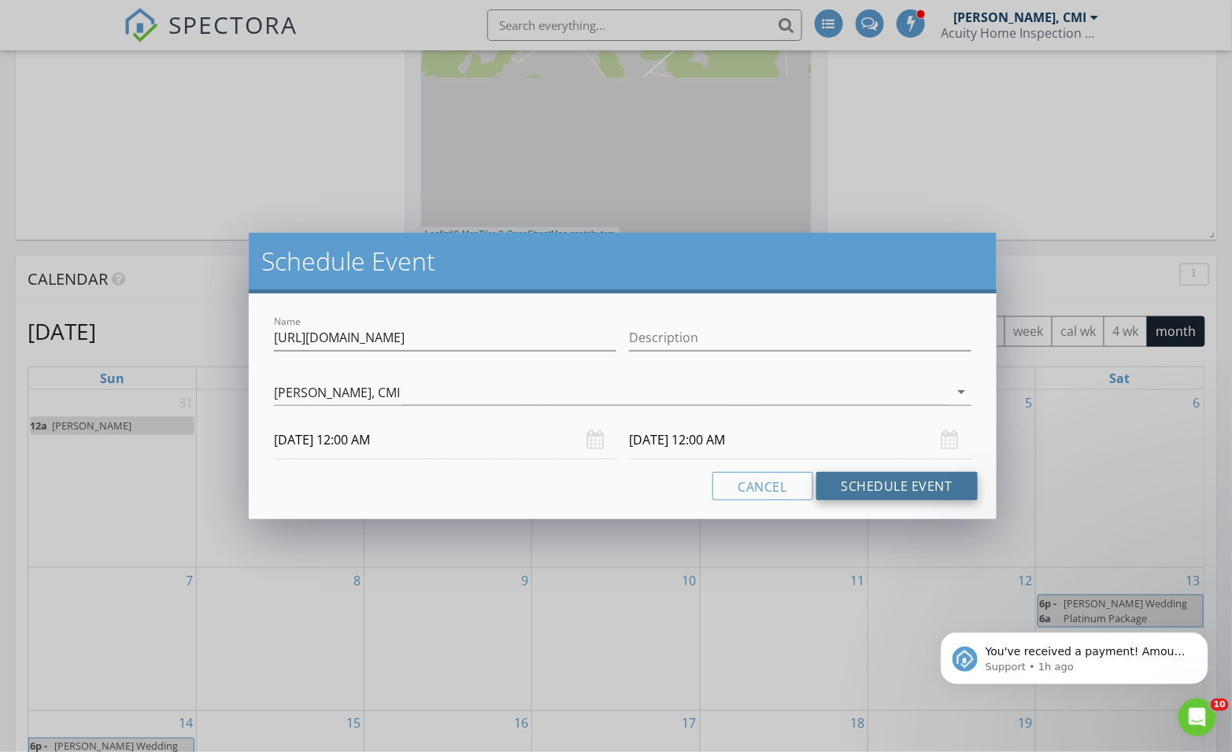
click at [872, 481] on button "Schedule Event" at bounding box center [896, 486] width 161 height 28
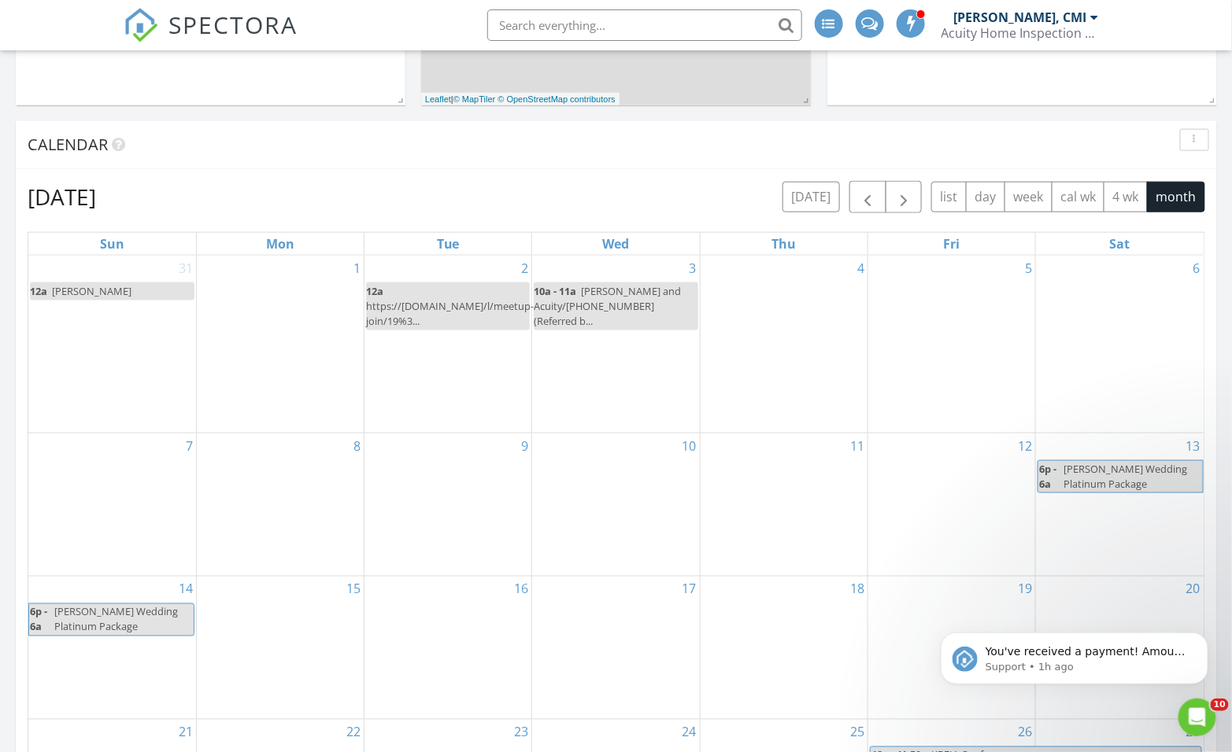
scroll to position [524, 0]
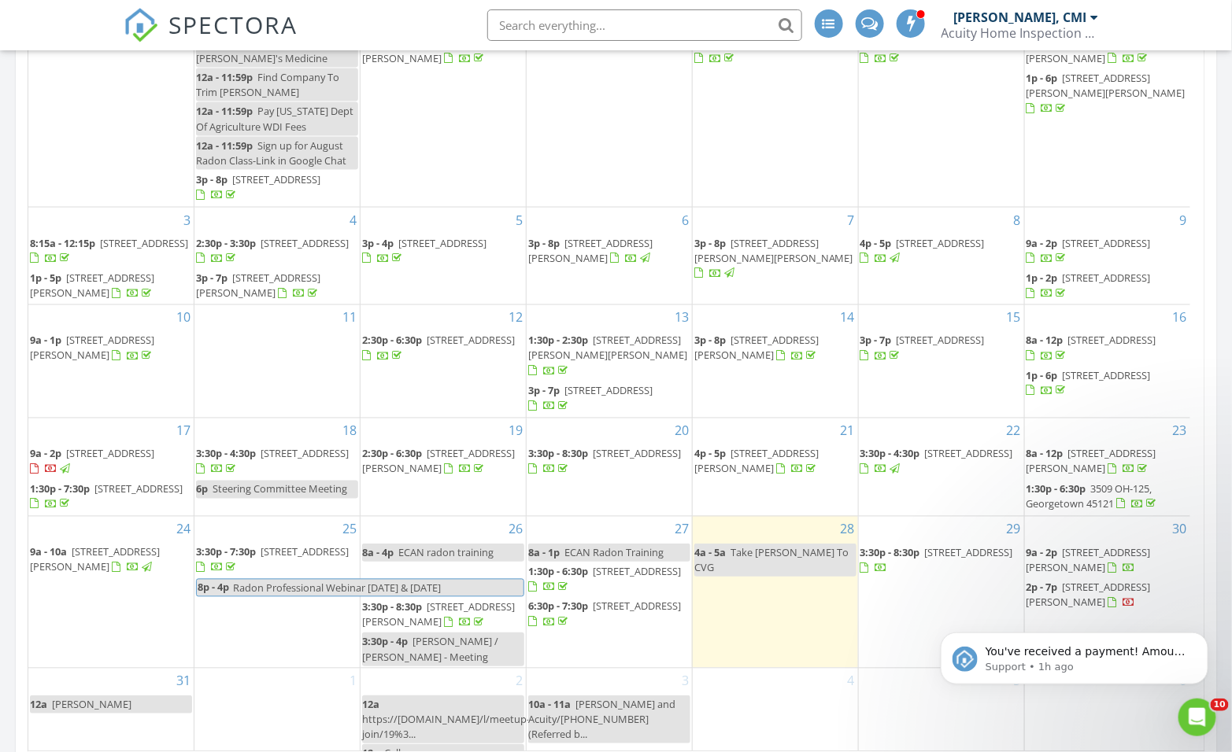
scroll to position [962, 0]
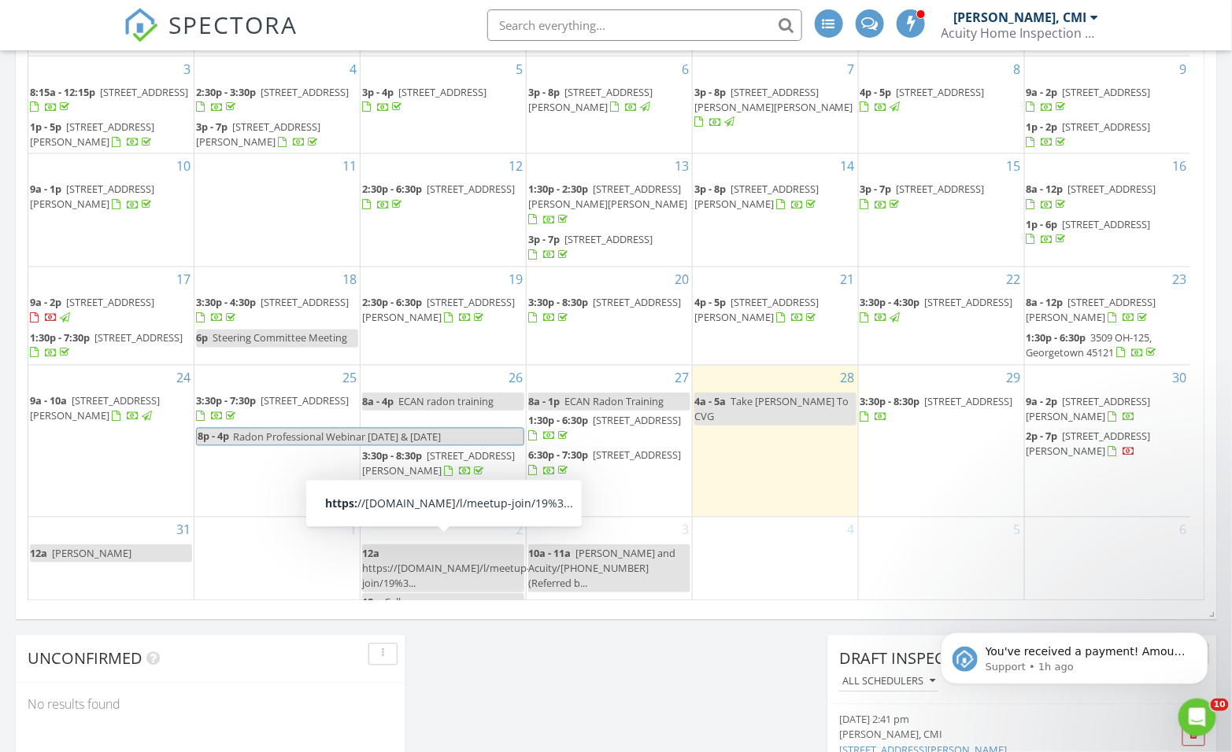
click at [434, 561] on span "https://[DOMAIN_NAME]/l/meetup-join/19%3..." at bounding box center [446, 575] width 168 height 29
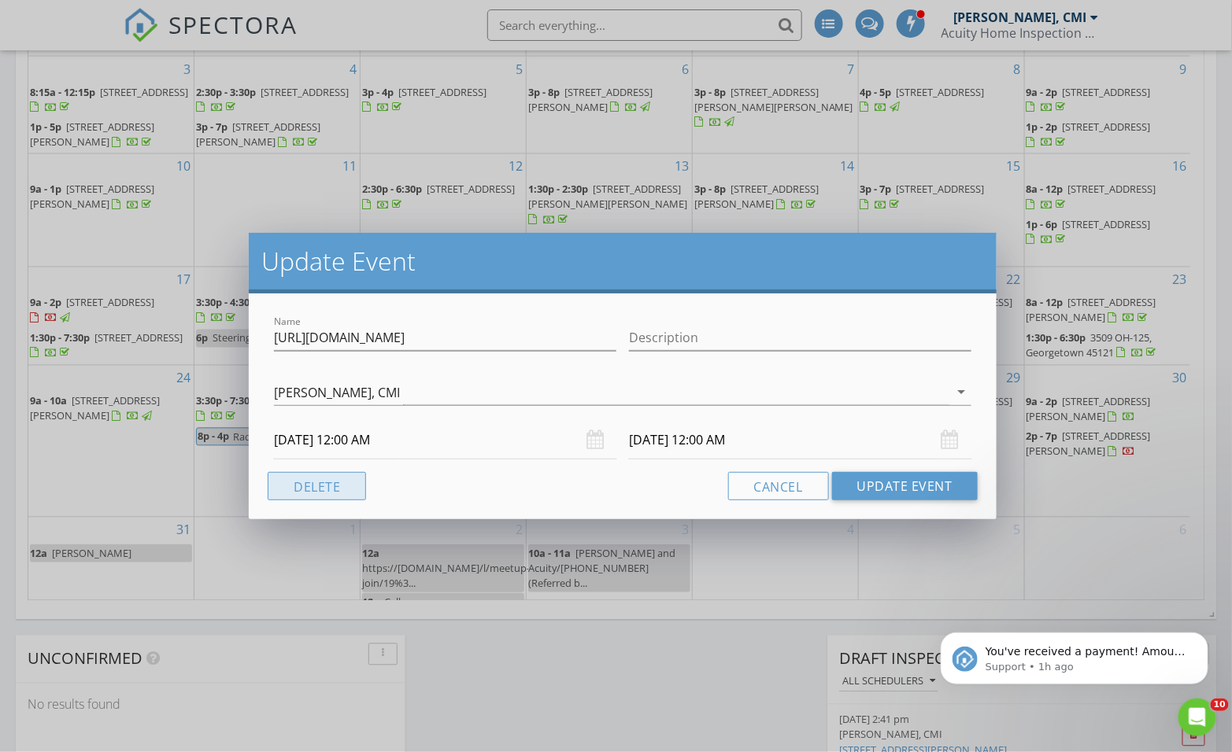
click at [325, 480] on button "Delete" at bounding box center [317, 486] width 98 height 28
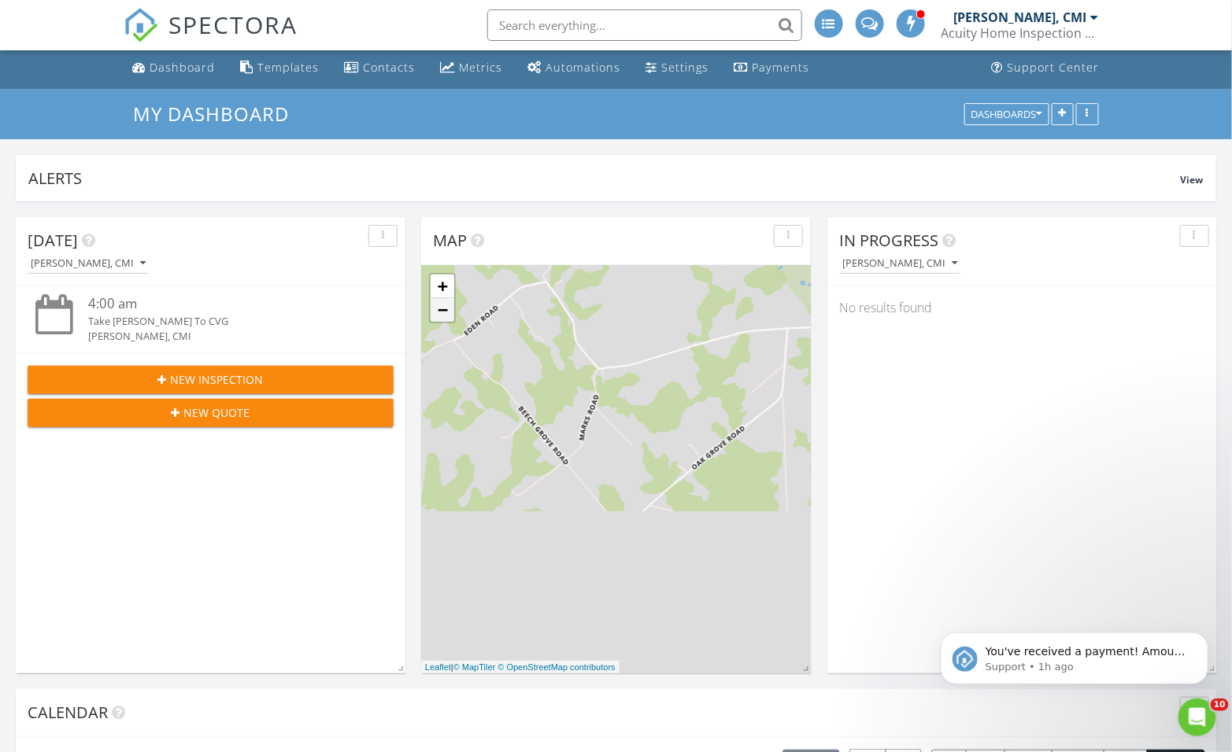
scroll to position [0, 0]
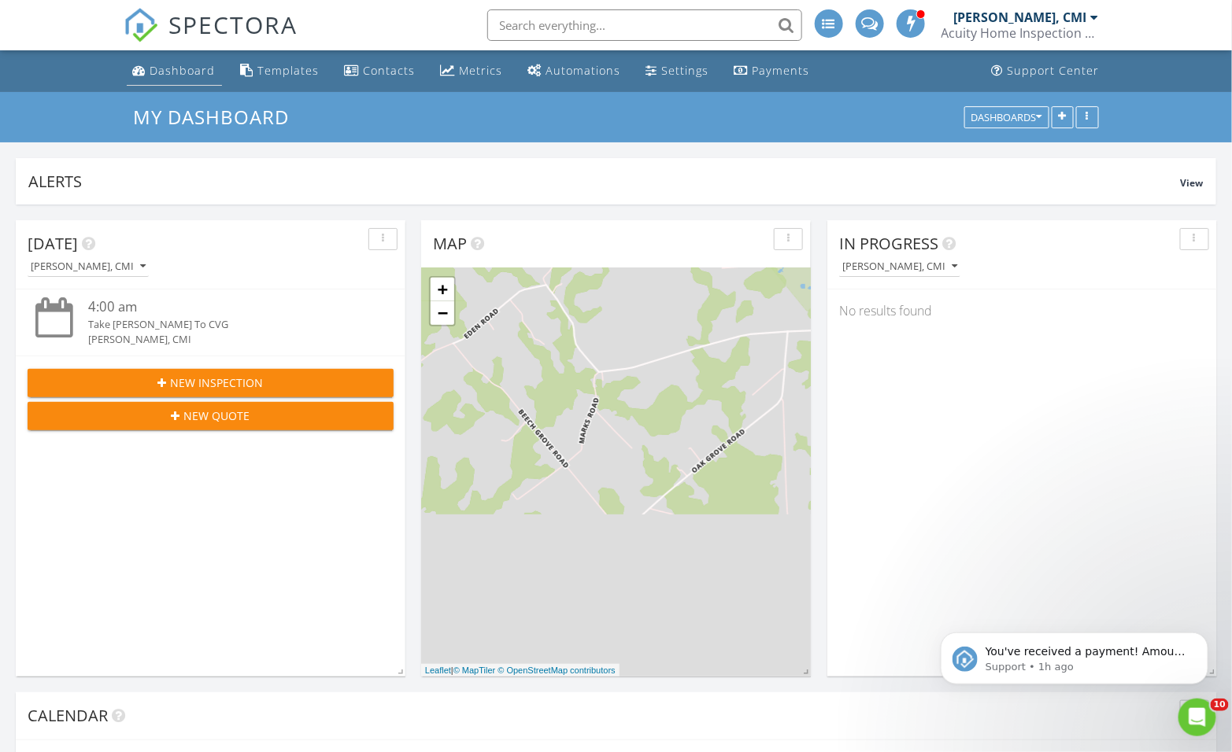
click at [171, 66] on div "Dashboard" at bounding box center [182, 70] width 65 height 15
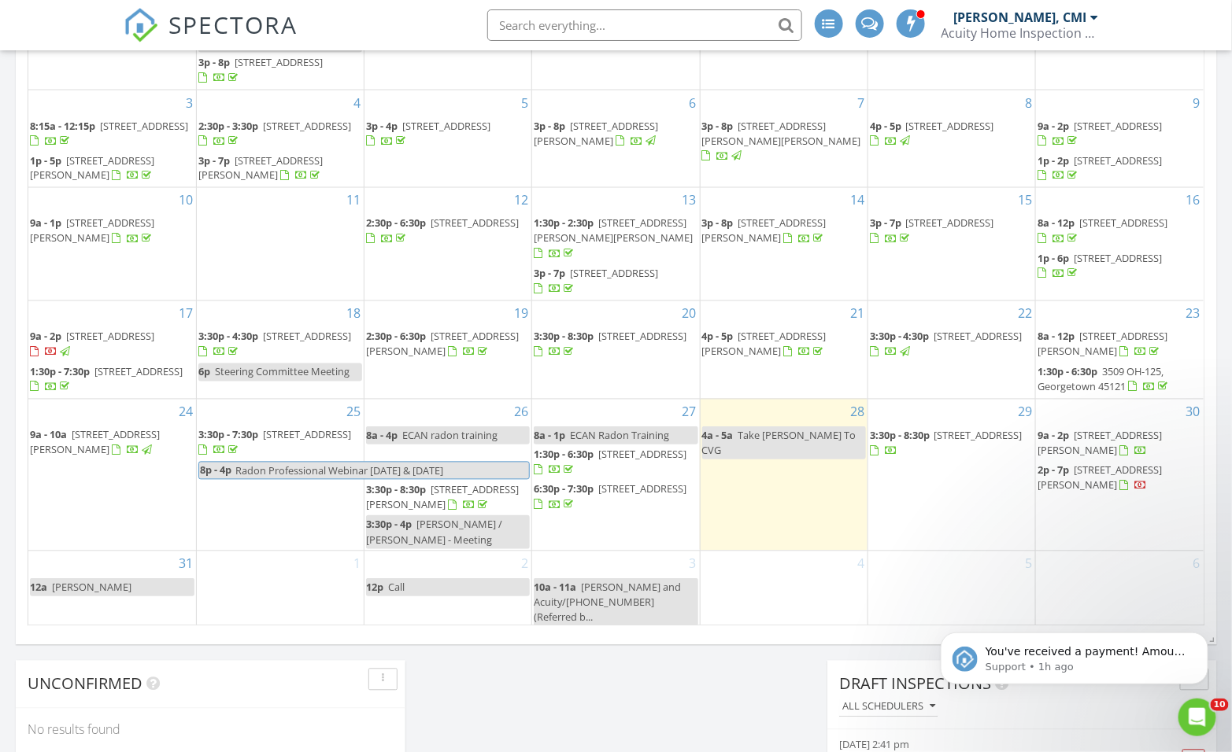
scroll to position [1137, 0]
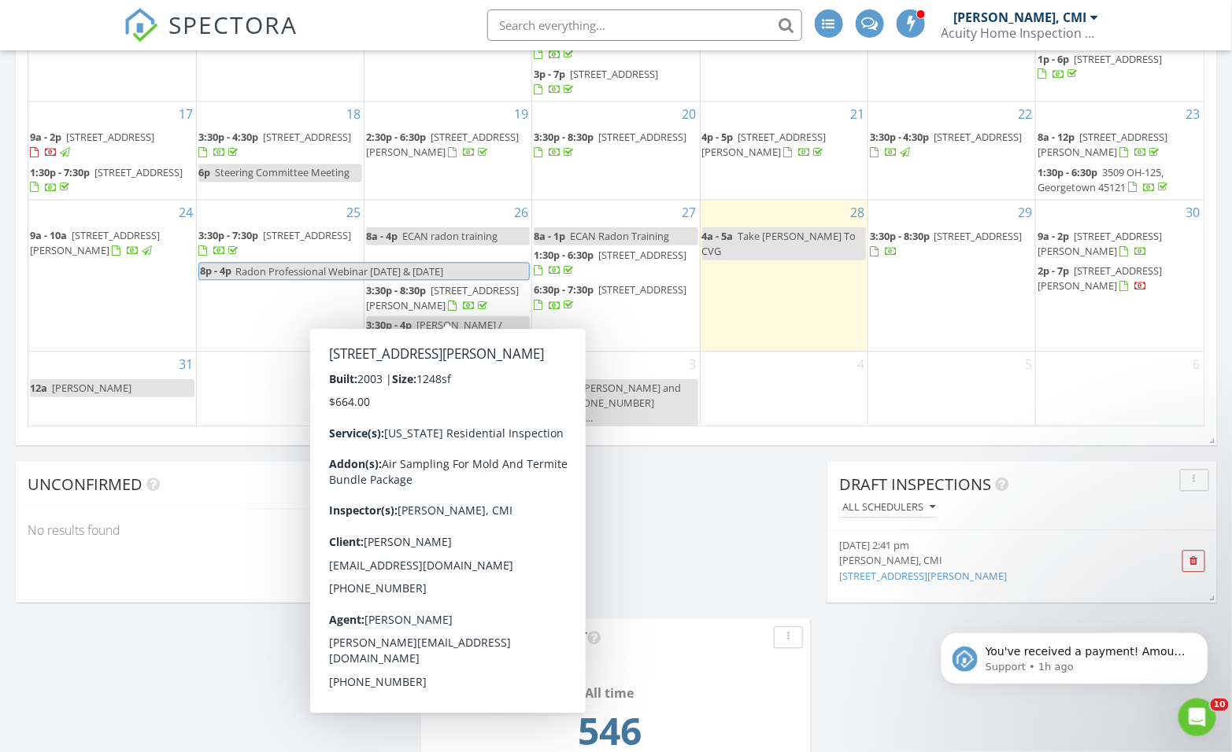
click at [689, 546] on div "Today Steve Wolfe, CMI 4:00 am Take Jeff To CVG Steve Wolfe, CMI New Inspection…" at bounding box center [616, 20] width 1232 height 1905
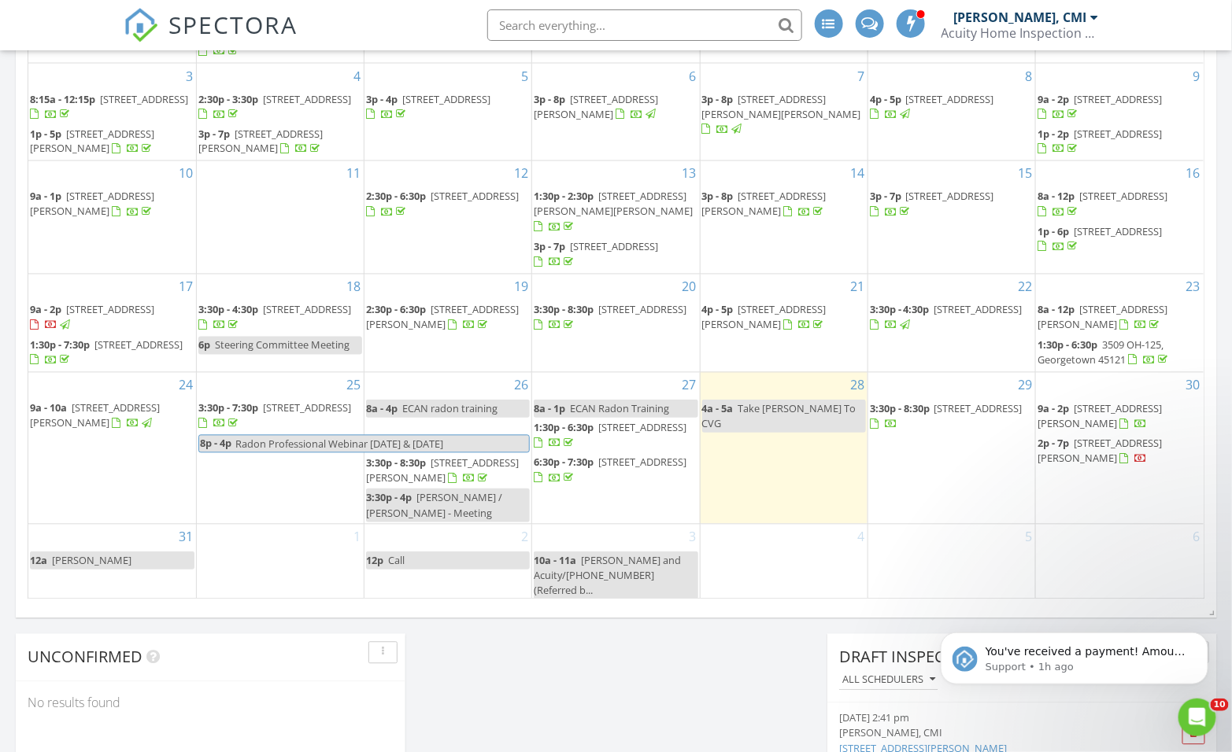
scroll to position [962, 0]
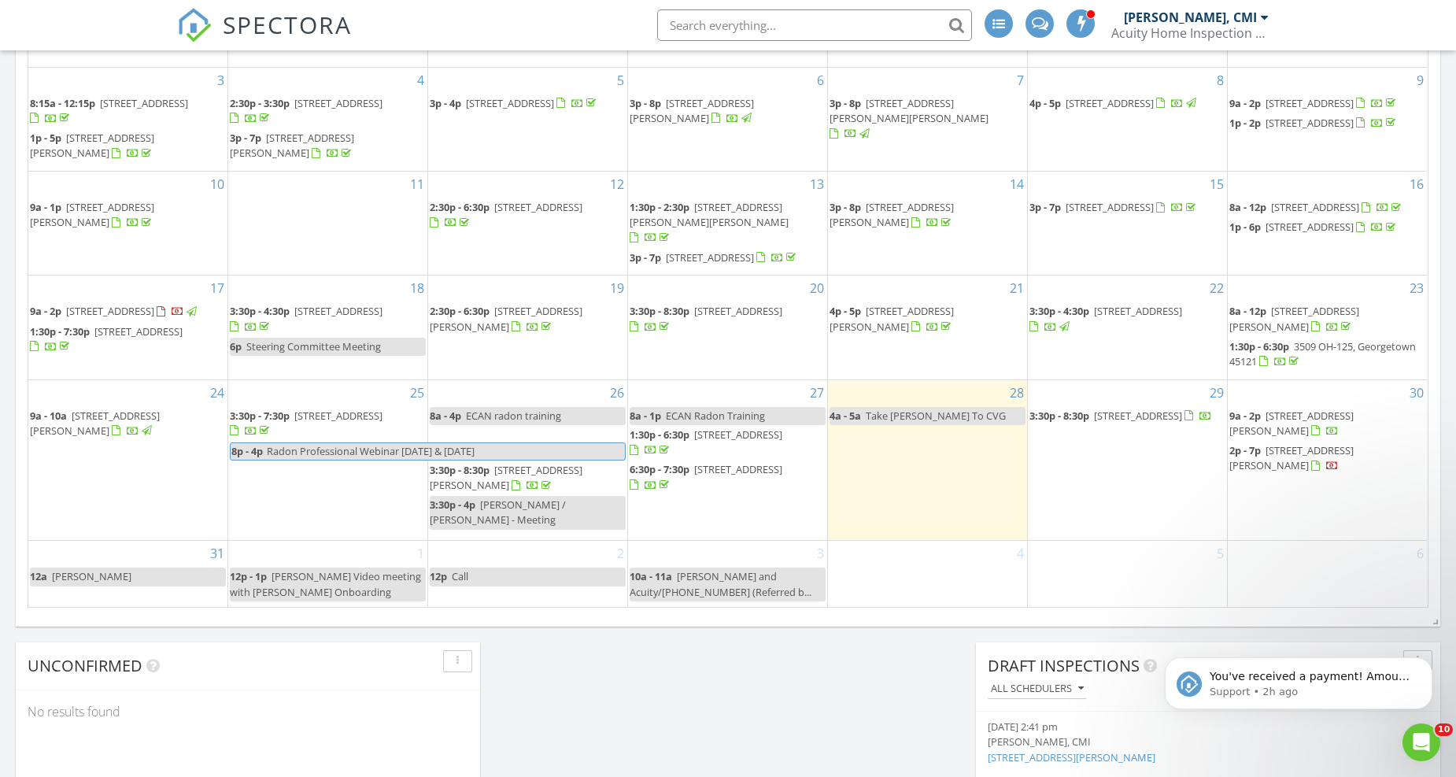
scroll to position [962, 0]
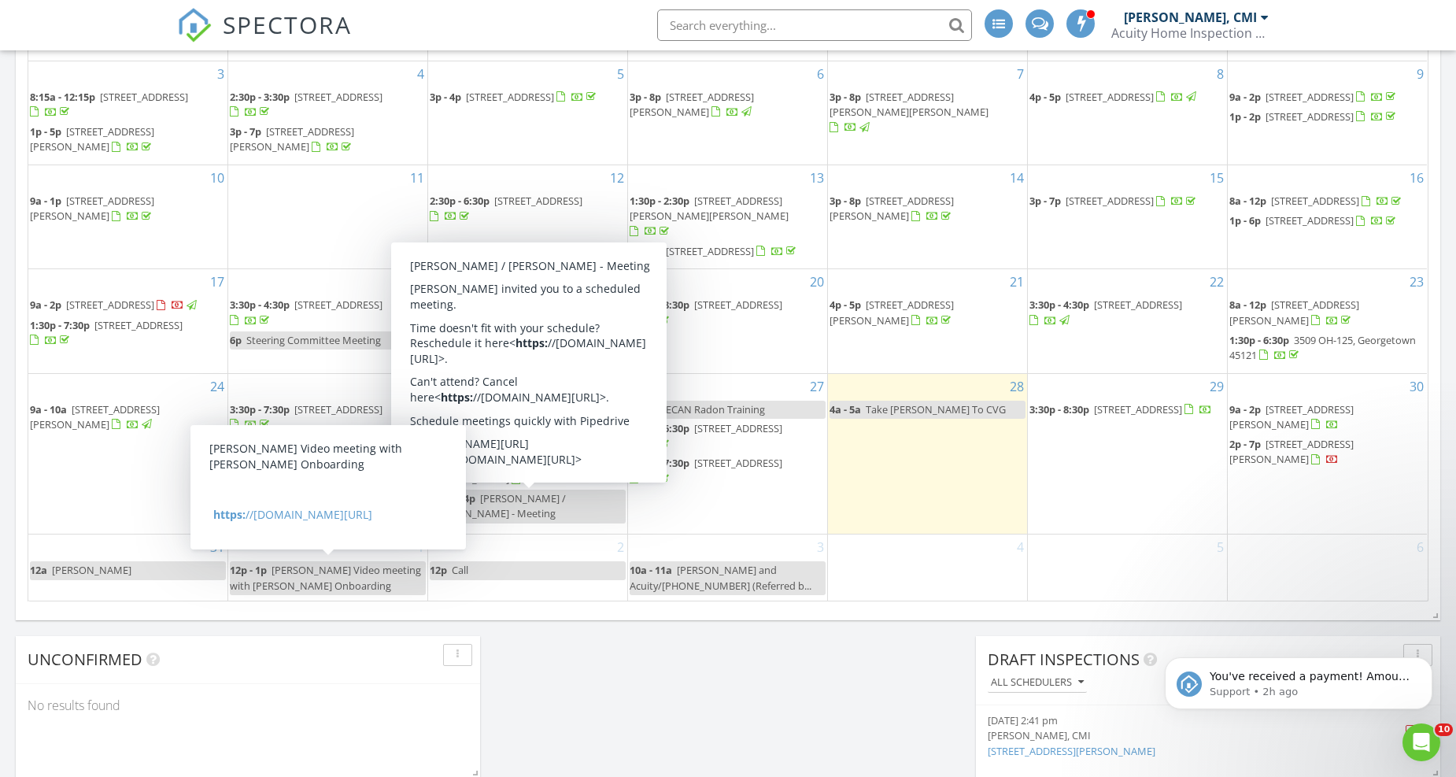
click at [308, 575] on span "[PERSON_NAME] Video meeting with [PERSON_NAME] Onboarding" at bounding box center [325, 577] width 191 height 29
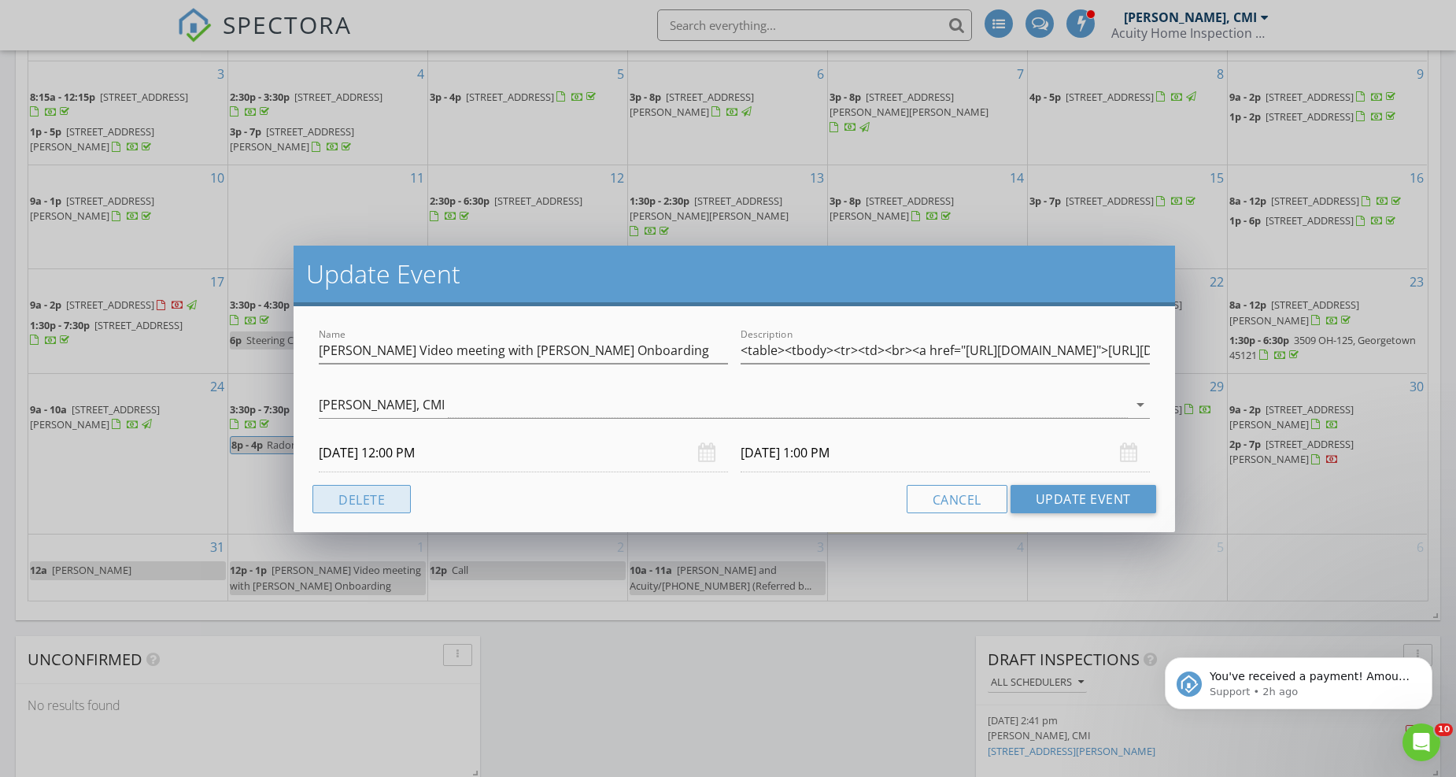
click at [372, 491] on button "Delete" at bounding box center [361, 499] width 98 height 28
